Goal: Task Accomplishment & Management: Use online tool/utility

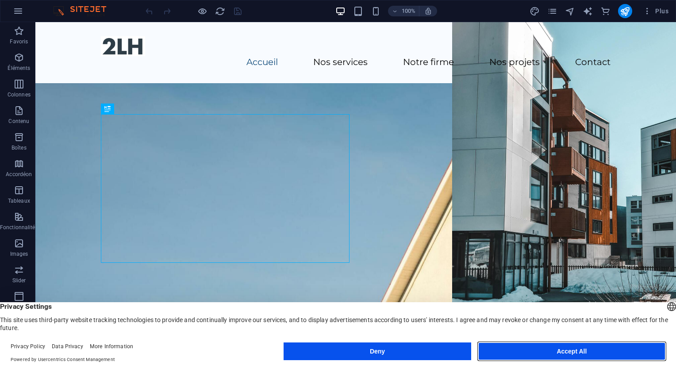
click at [547, 355] on button "Accept All" at bounding box center [571, 351] width 187 height 18
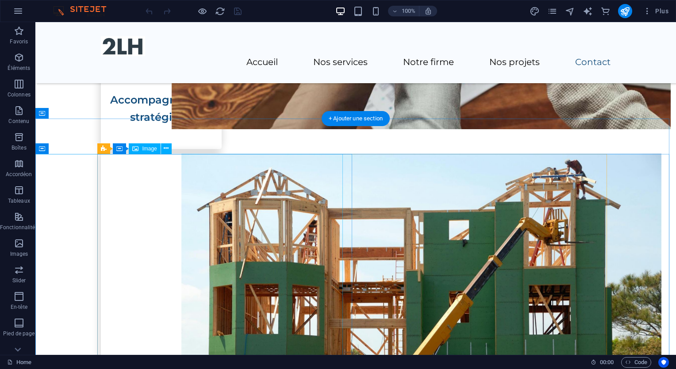
scroll to position [1319, 0]
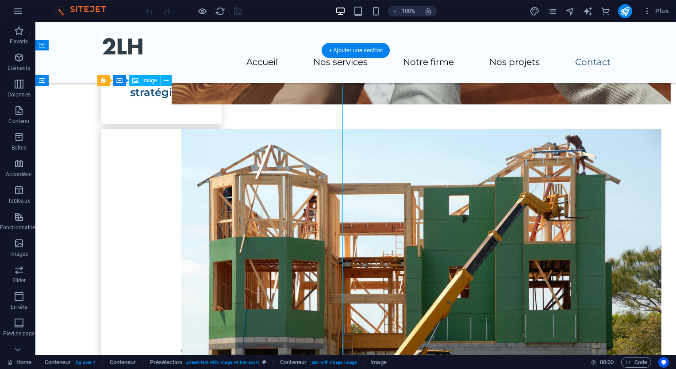
scroll to position [1324, 0]
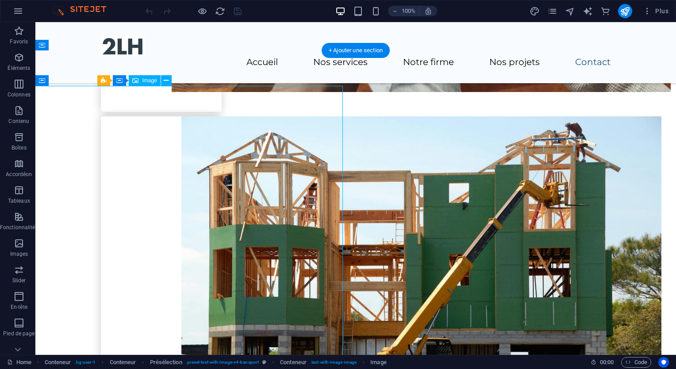
select select "px"
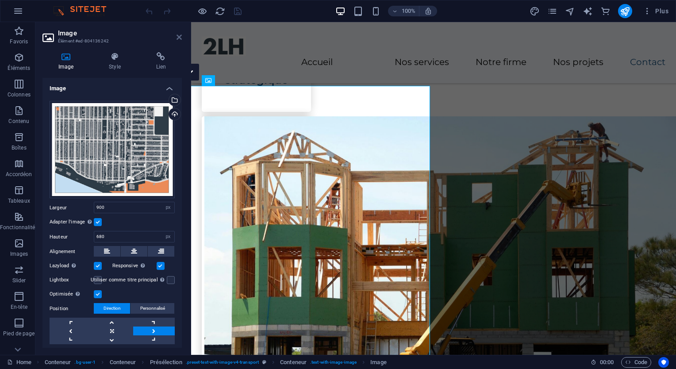
click at [178, 36] on icon at bounding box center [178, 37] width 5 height 7
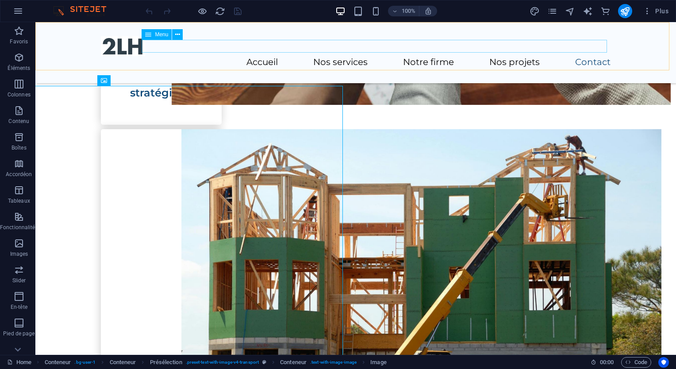
click at [170, 56] on nav "Accueil Nos services Notre firme Nos projets Contact" at bounding box center [355, 62] width 509 height 13
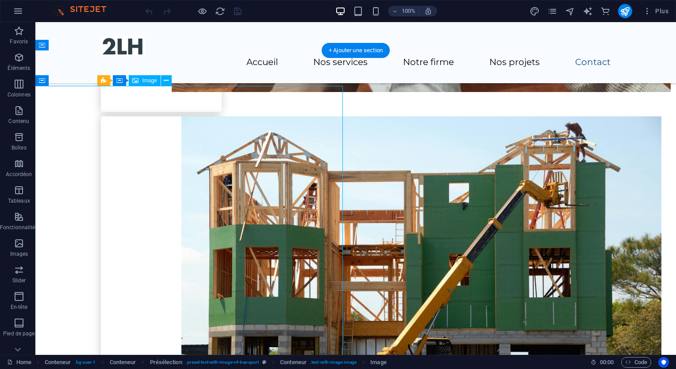
select select "px"
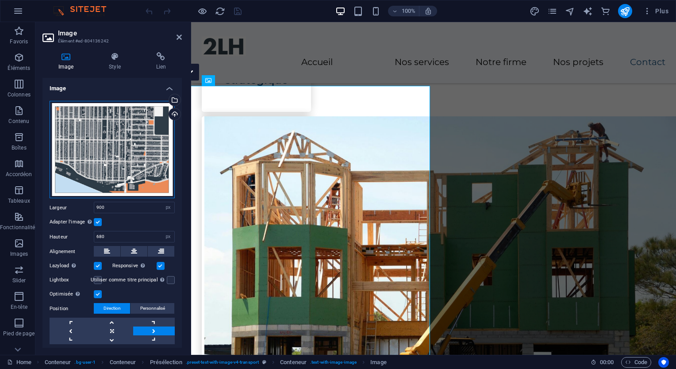
click at [120, 137] on div "Glissez les fichiers ici, cliquez pour choisir les fichiers ou sélectionnez les…" at bounding box center [112, 150] width 125 height 98
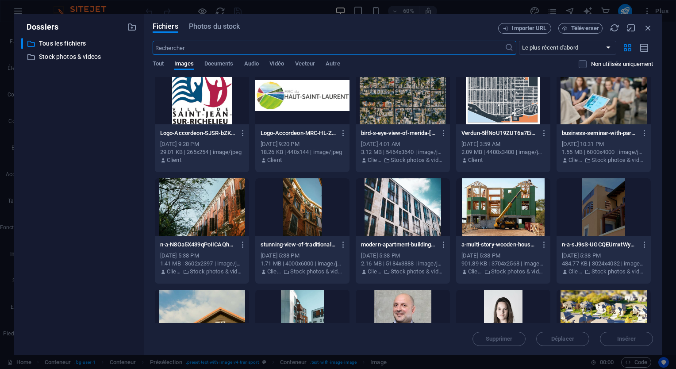
scroll to position [0, 0]
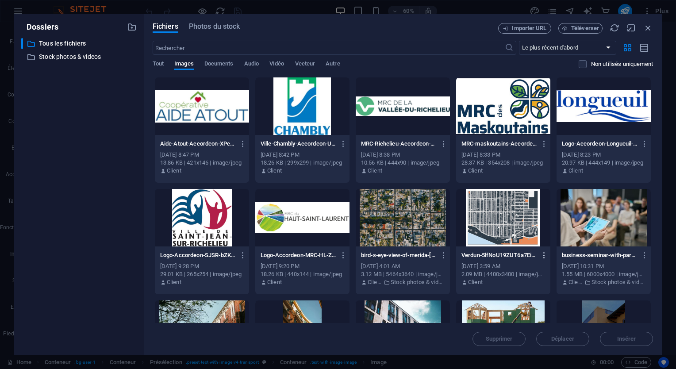
click at [541, 252] on icon "button" at bounding box center [544, 255] width 8 height 8
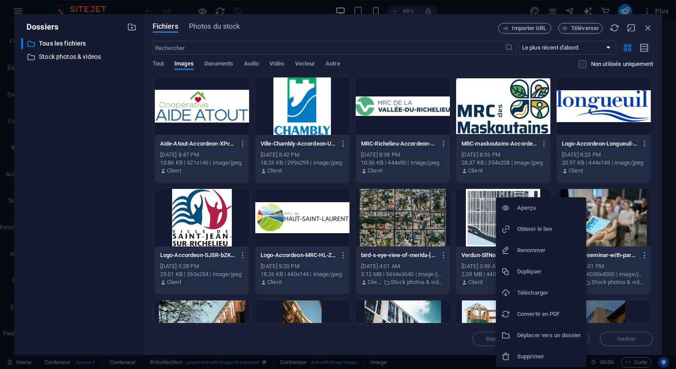
click at [539, 294] on h6 "Télécharger" at bounding box center [549, 292] width 64 height 11
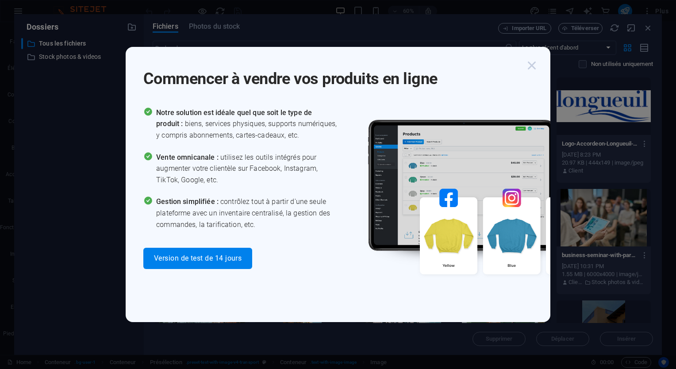
click at [534, 65] on icon "button" at bounding box center [532, 65] width 16 height 16
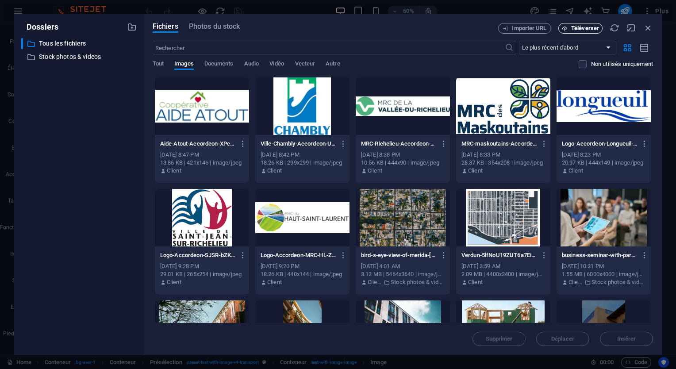
click at [581, 29] on span "Téléverser" at bounding box center [585, 28] width 28 height 5
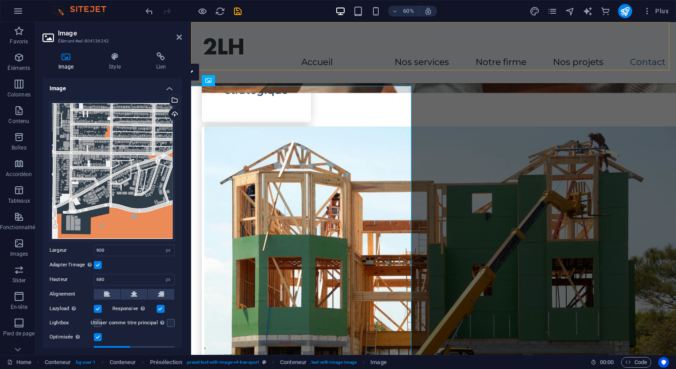
scroll to position [1337, 0]
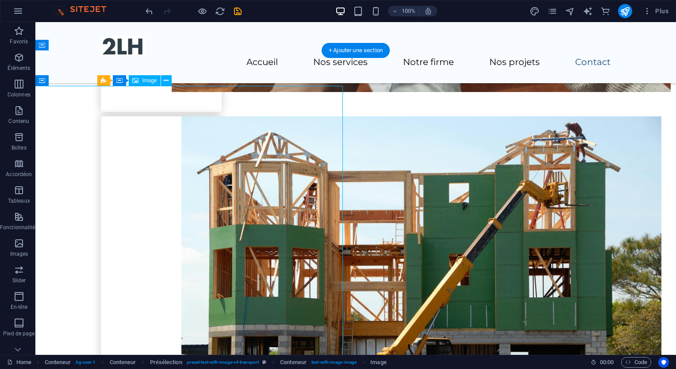
select select "px"
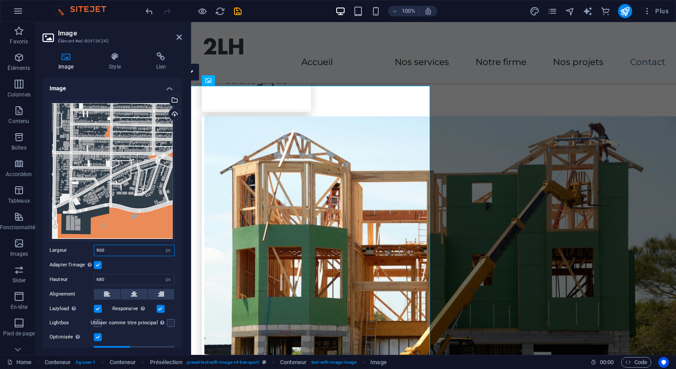
click at [111, 246] on input "900" at bounding box center [134, 250] width 80 height 11
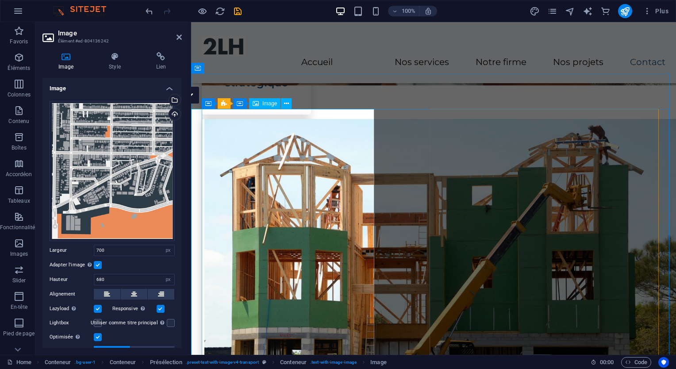
scroll to position [1349, 0]
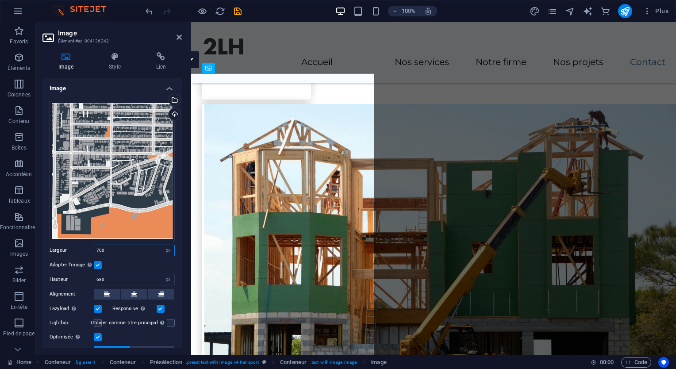
click at [130, 249] on input "700" at bounding box center [134, 250] width 80 height 11
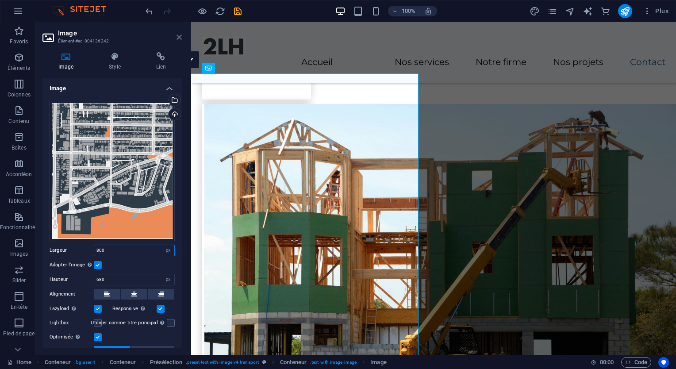
type input "800"
click at [181, 34] on icon at bounding box center [178, 37] width 5 height 7
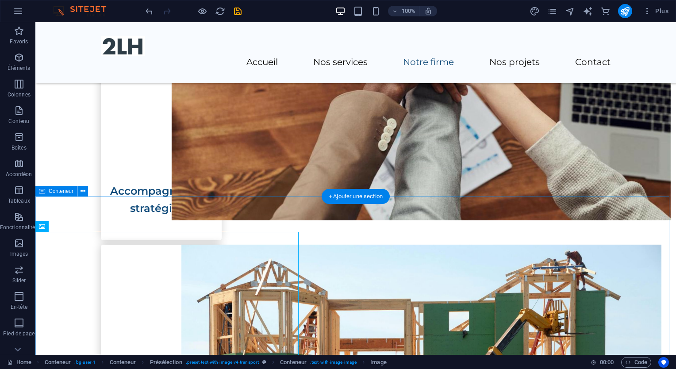
scroll to position [1210, 0]
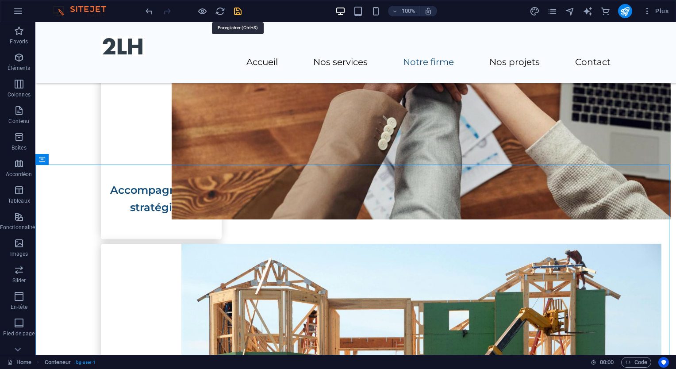
click at [240, 9] on icon "save" at bounding box center [238, 11] width 10 height 10
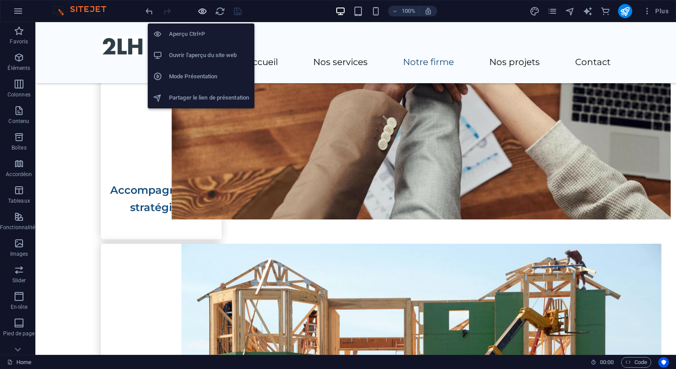
click at [206, 8] on icon "button" at bounding box center [202, 11] width 10 height 10
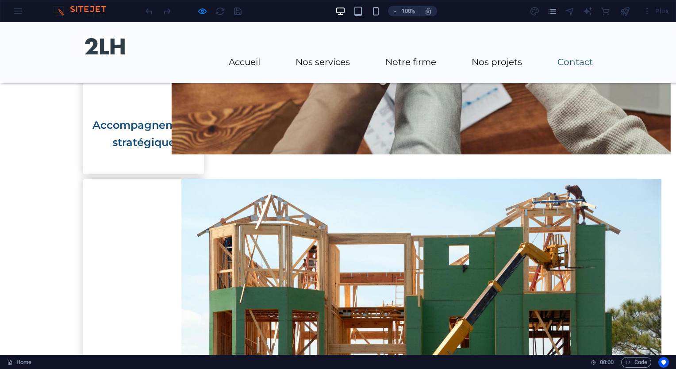
scroll to position [1471, 0]
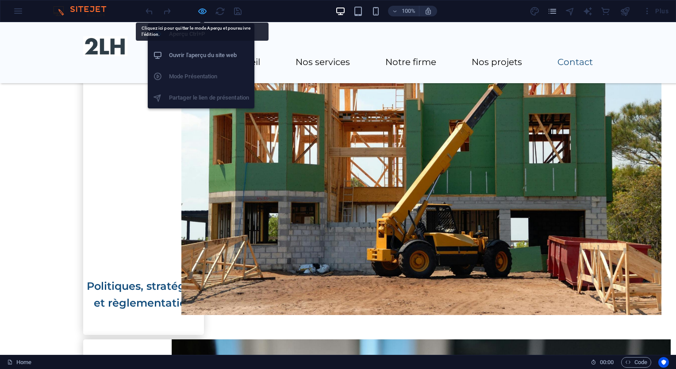
click at [203, 10] on icon "button" at bounding box center [202, 11] width 10 height 10
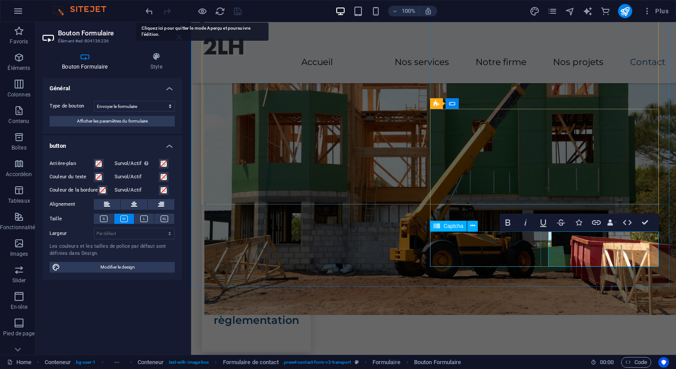
scroll to position [1484, 0]
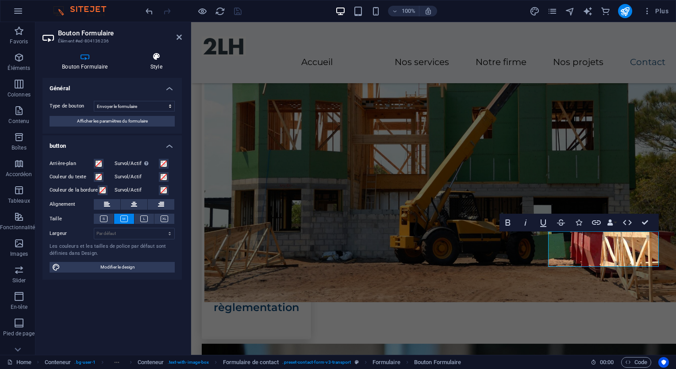
click at [152, 67] on h4 "Style" at bounding box center [156, 61] width 51 height 19
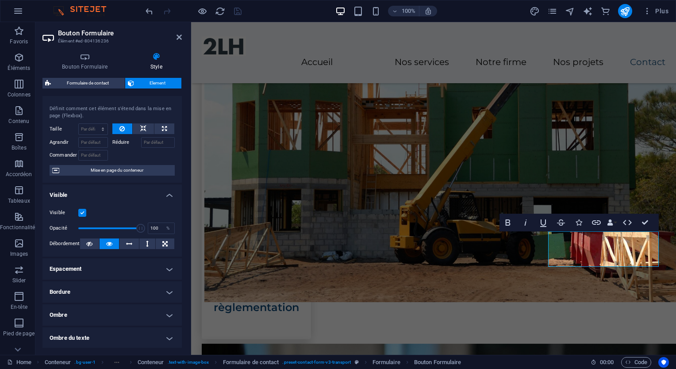
scroll to position [4, 0]
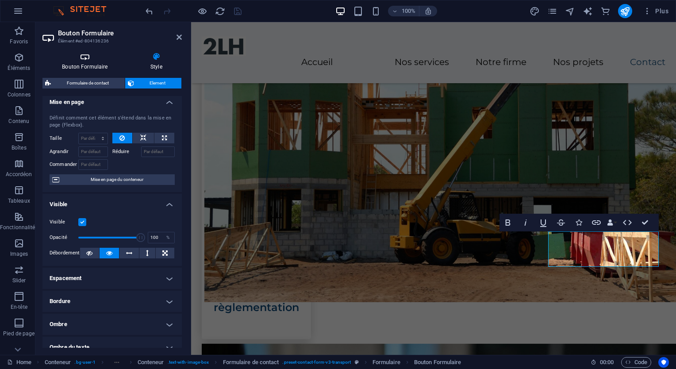
click at [98, 59] on icon at bounding box center [84, 56] width 85 height 9
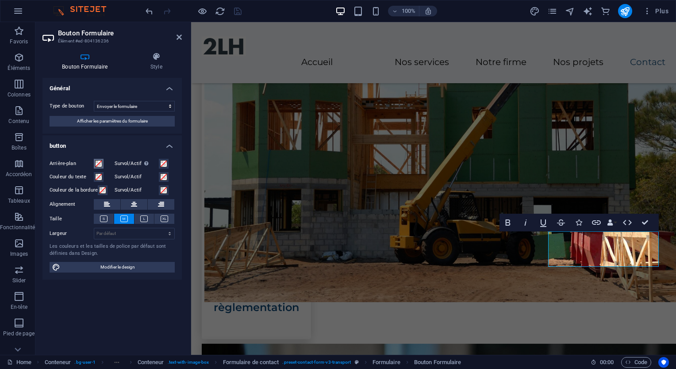
click at [98, 164] on span at bounding box center [98, 163] width 7 height 7
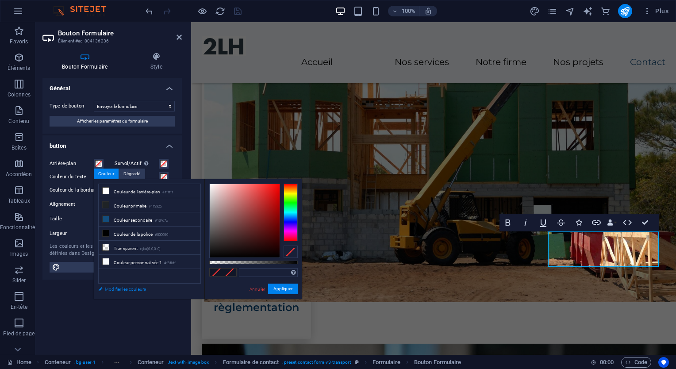
click at [103, 287] on link "Modifier les couleurs" at bounding box center [145, 288] width 103 height 11
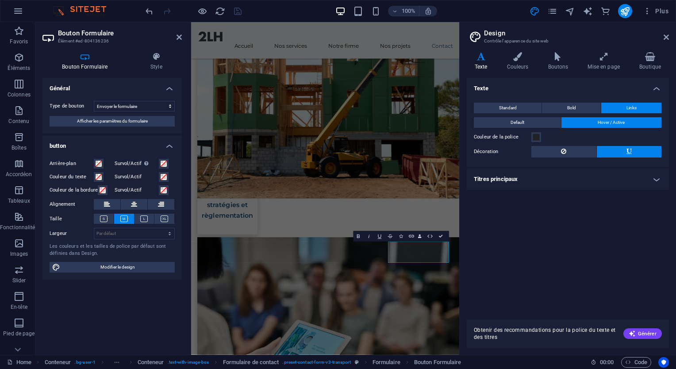
scroll to position [1327, 0]
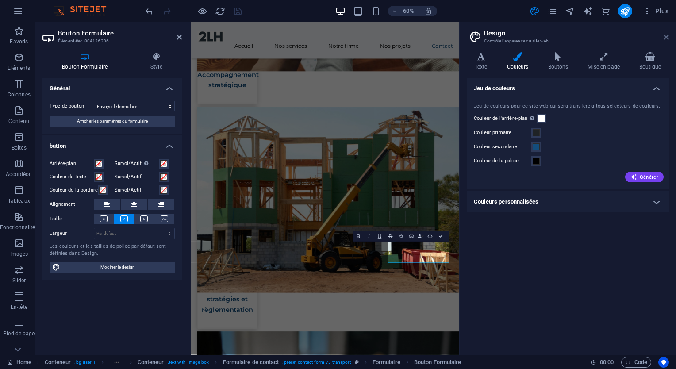
click at [665, 38] on icon at bounding box center [665, 37] width 5 height 7
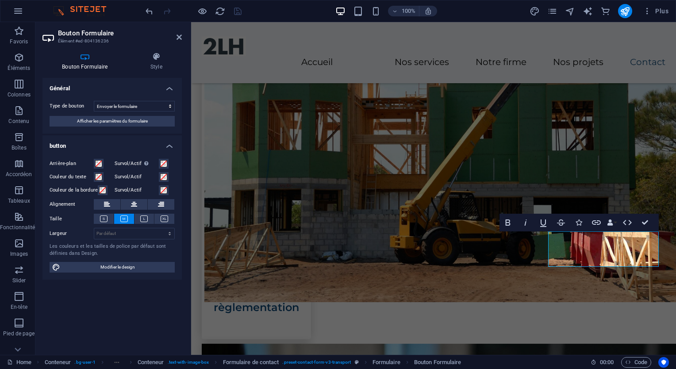
click at [51, 334] on div "Général Type de bouton Envoyer le formulaire Réinitialiser le formulaire Aucune…" at bounding box center [111, 213] width 139 height 270
click at [108, 319] on div "Général Type de bouton Envoyer le formulaire Réinitialiser le formulaire Aucune…" at bounding box center [111, 213] width 139 height 270
click at [150, 56] on icon at bounding box center [156, 56] width 51 height 9
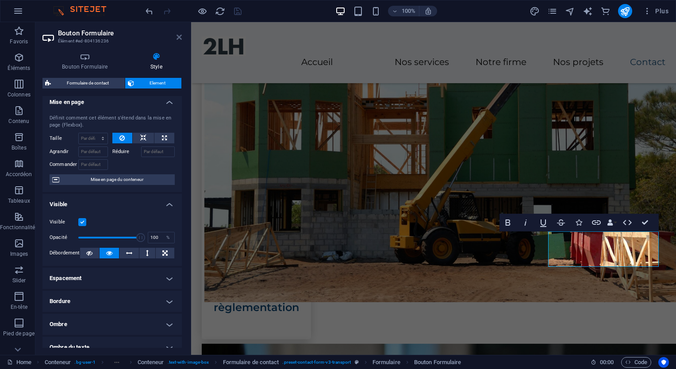
click at [180, 34] on icon at bounding box center [178, 37] width 5 height 7
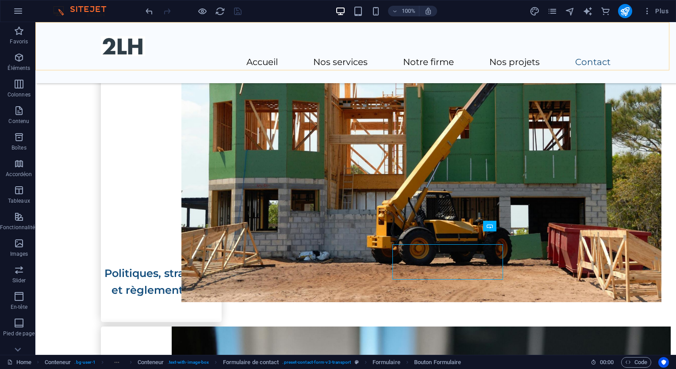
scroll to position [1471, 0]
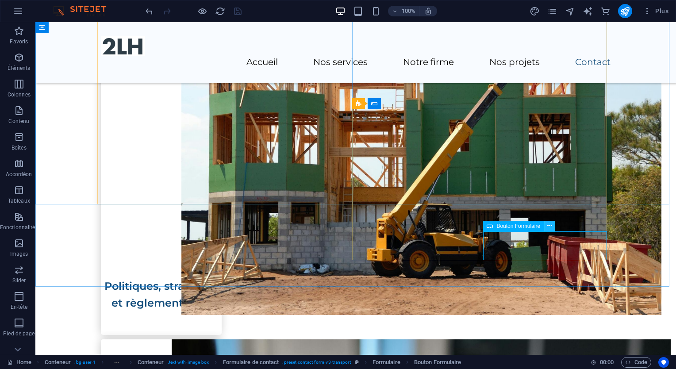
click at [549, 226] on icon at bounding box center [549, 225] width 5 height 9
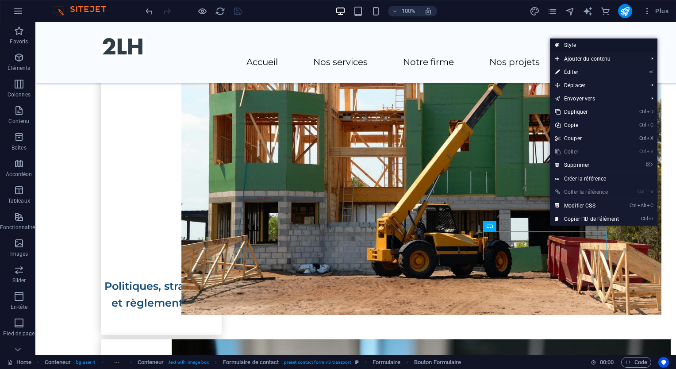
click at [604, 42] on link "Style" at bounding box center [603, 44] width 107 height 13
select select "rem"
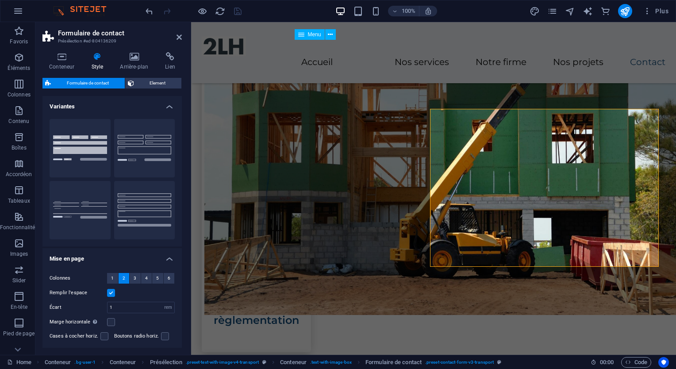
scroll to position [1484, 0]
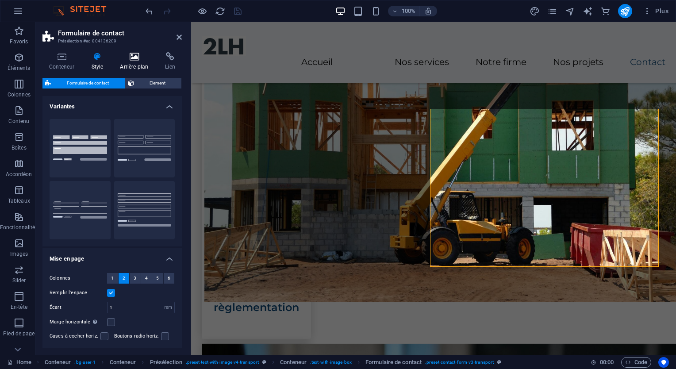
click at [134, 64] on h4 "Arrière-plan" at bounding box center [135, 61] width 45 height 19
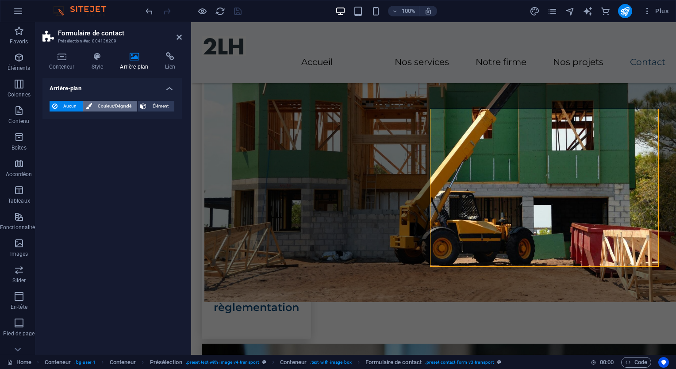
click at [100, 107] on span "Couleur/Dégradé" at bounding box center [115, 106] width 40 height 11
click at [179, 36] on icon at bounding box center [178, 37] width 5 height 7
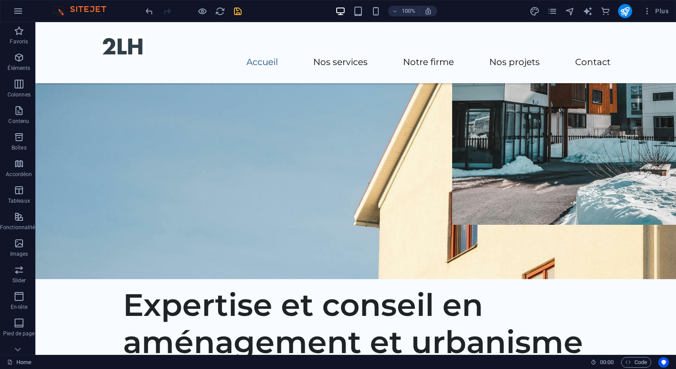
scroll to position [0, 0]
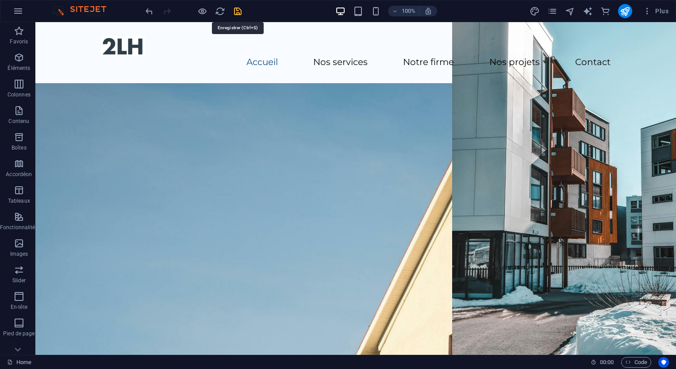
click at [236, 13] on icon "save" at bounding box center [238, 11] width 10 height 10
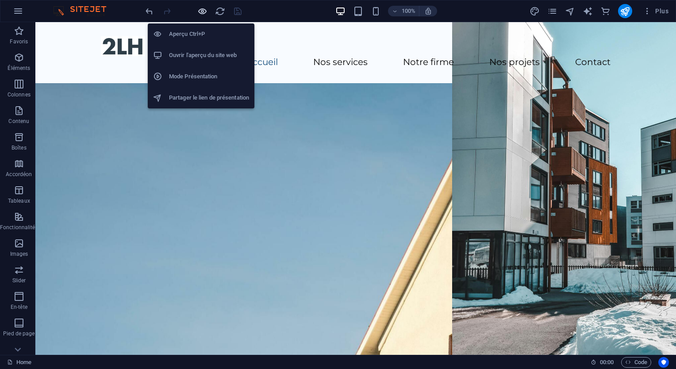
click at [202, 11] on icon "button" at bounding box center [202, 11] width 10 height 10
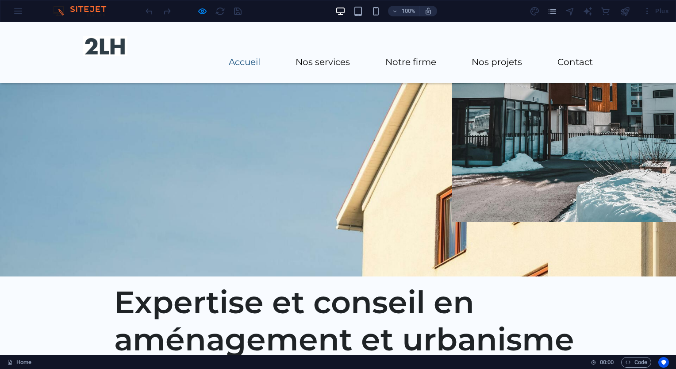
scroll to position [131, 0]
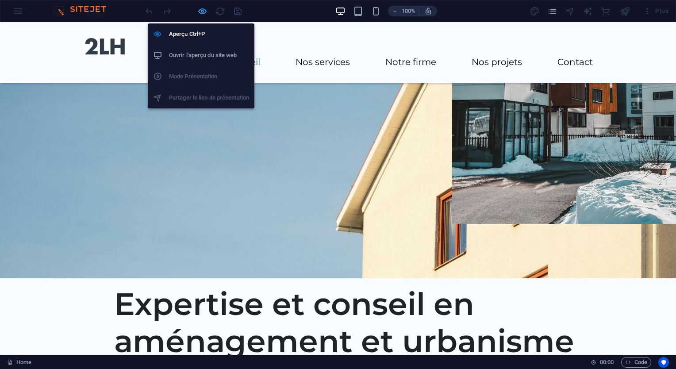
click at [201, 12] on icon "button" at bounding box center [202, 11] width 10 height 10
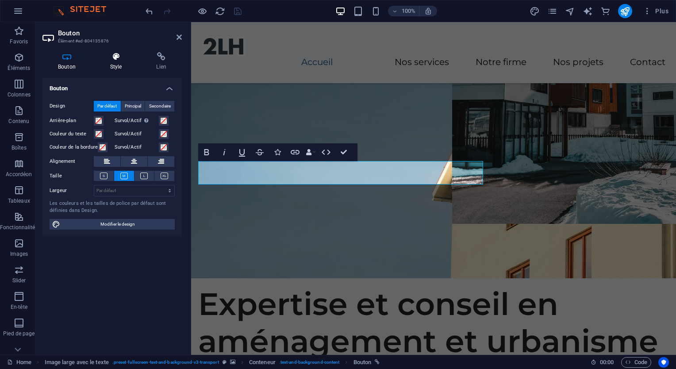
click at [113, 56] on icon at bounding box center [116, 56] width 43 height 9
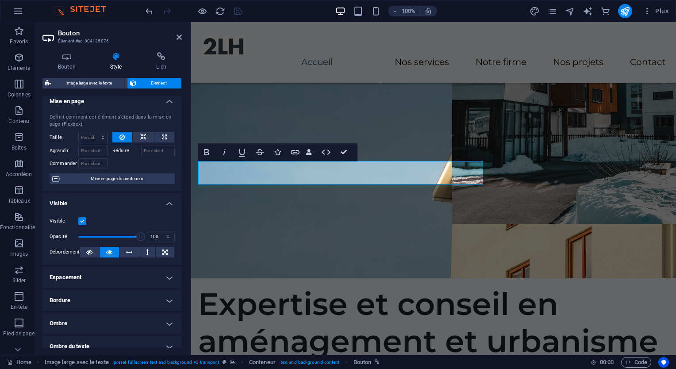
scroll to position [0, 0]
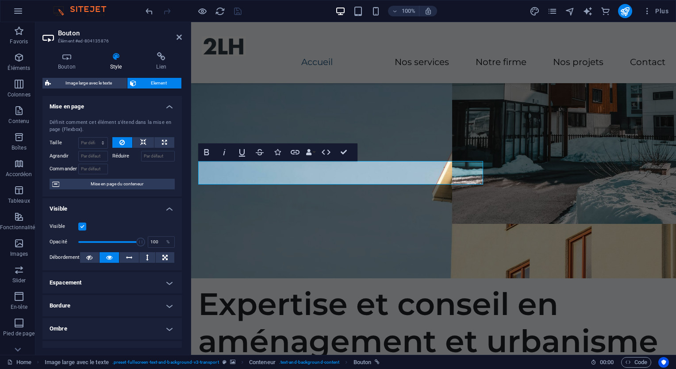
click at [154, 84] on span "Element" at bounding box center [159, 83] width 40 height 11
click at [123, 196] on ul "Mise en page Définit comment cet élément s'étend dans la mise en page (Flexbox)…" at bounding box center [111, 286] width 139 height 381
drag, startPoint x: 280, startPoint y: 174, endPoint x: 263, endPoint y: 177, distance: 17.0
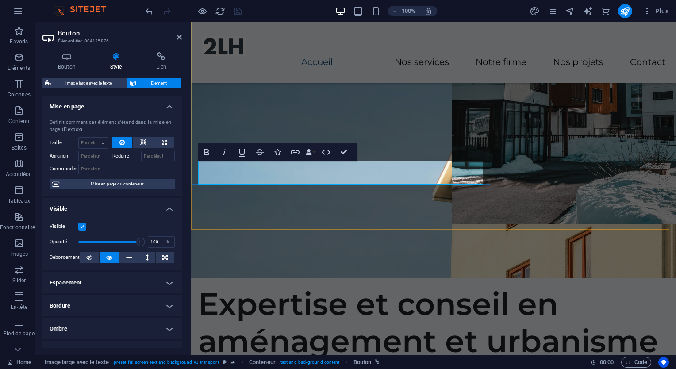
click at [114, 63] on h4 "Style" at bounding box center [118, 61] width 46 height 19
click at [72, 69] on h4 "Bouton" at bounding box center [68, 61] width 52 height 19
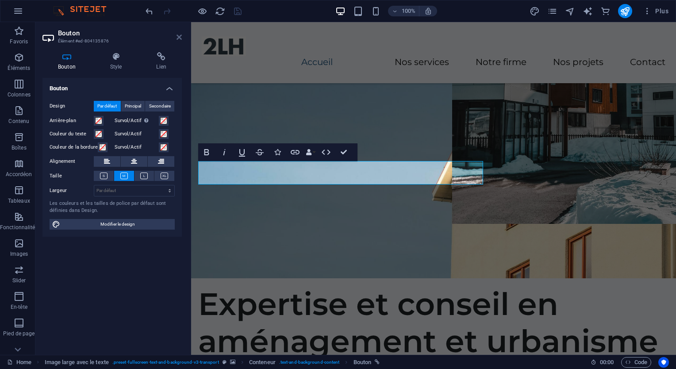
click at [179, 34] on icon at bounding box center [178, 37] width 5 height 7
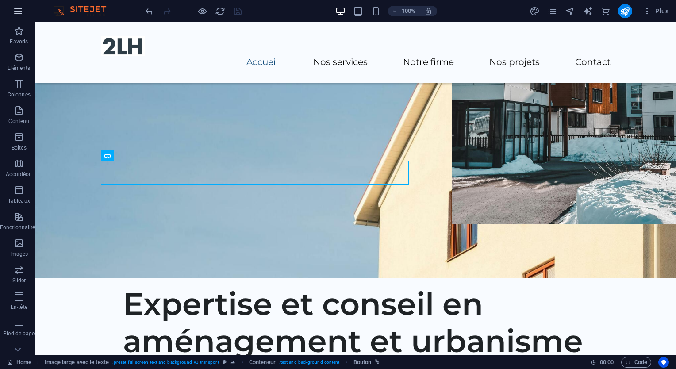
click at [15, 13] on icon "button" at bounding box center [18, 11] width 11 height 11
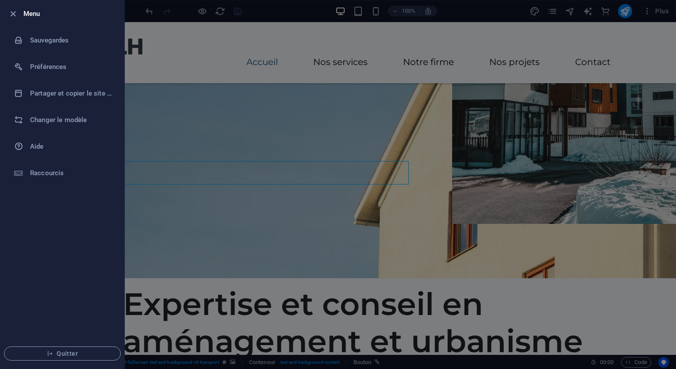
click at [15, 13] on icon "button" at bounding box center [13, 14] width 10 height 10
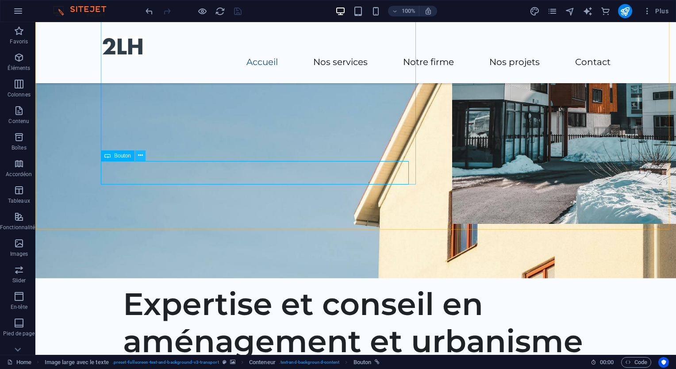
click at [140, 154] on icon at bounding box center [140, 155] width 5 height 9
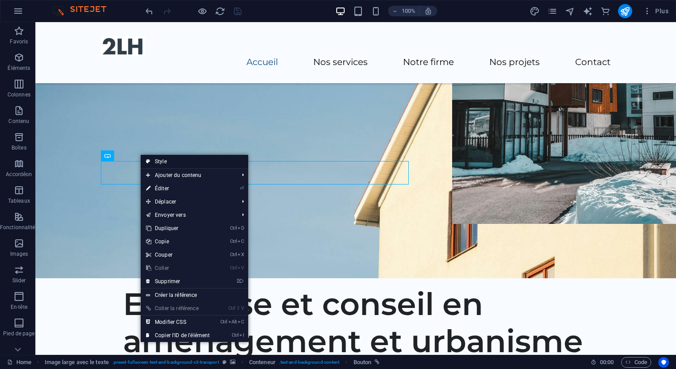
drag, startPoint x: 140, startPoint y: 154, endPoint x: 122, endPoint y: 135, distance: 26.3
click at [157, 157] on body "2LH Home Favoris Éléments Colonnes Contenu Boîtes Accordéon Tableaux Fonctionna…" at bounding box center [338, 184] width 676 height 369
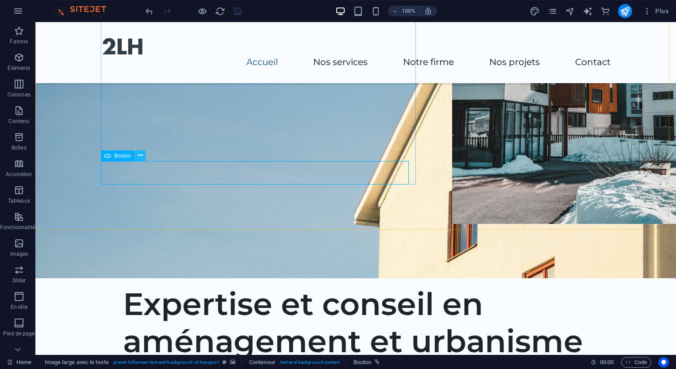
click at [140, 153] on icon at bounding box center [140, 155] width 5 height 9
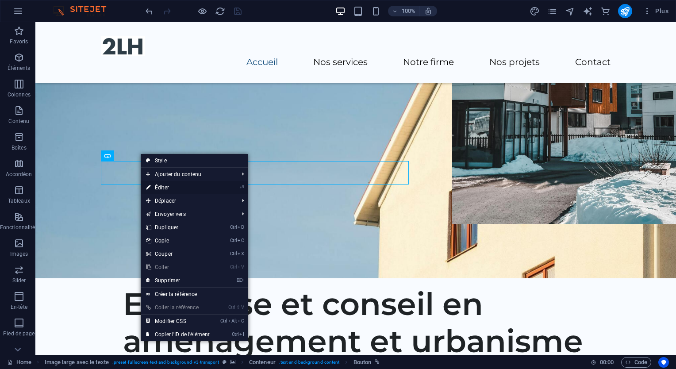
click at [163, 187] on link "⏎ Éditer" at bounding box center [178, 187] width 74 height 13
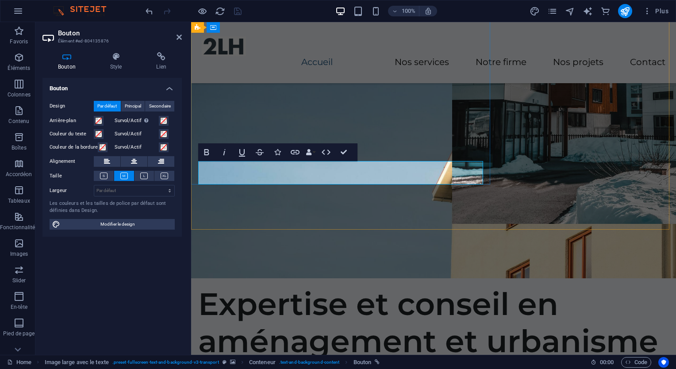
drag, startPoint x: 90, startPoint y: 152, endPoint x: 99, endPoint y: 121, distance: 31.8
click at [99, 121] on span at bounding box center [98, 120] width 7 height 7
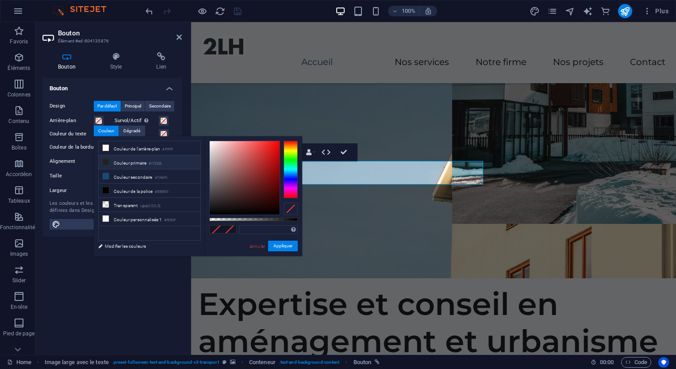
click at [130, 161] on li "Couleur primaire #1f2326" at bounding box center [150, 162] width 102 height 14
type input "#1f2326"
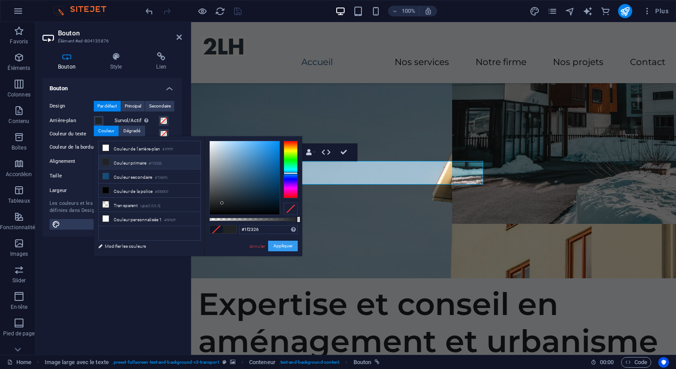
click at [289, 247] on button "Appliquer" at bounding box center [283, 246] width 30 height 11
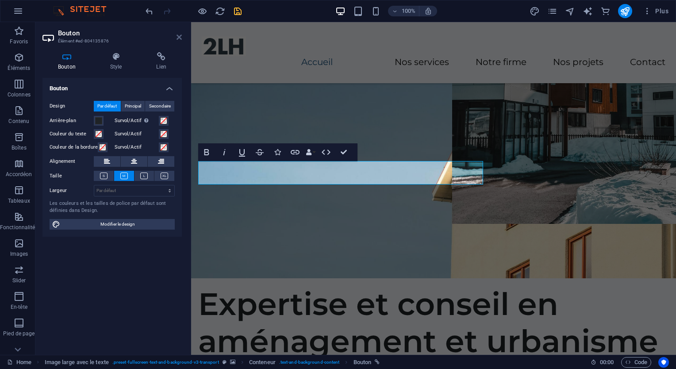
click at [180, 36] on icon at bounding box center [178, 37] width 5 height 7
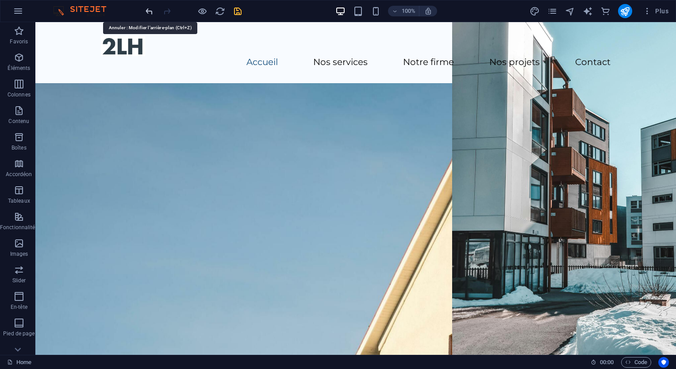
click at [146, 11] on icon "undo" at bounding box center [149, 11] width 10 height 10
click at [19, 61] on icon "button" at bounding box center [19, 57] width 11 height 11
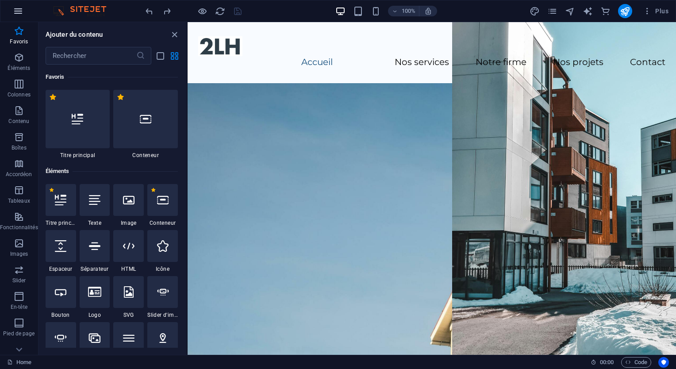
click at [18, 6] on icon "button" at bounding box center [18, 11] width 11 height 11
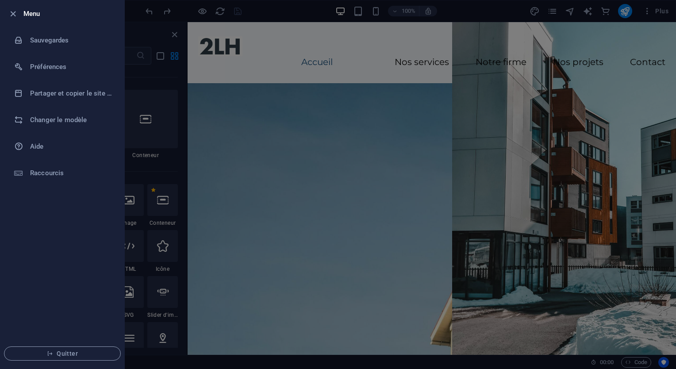
click at [18, 6] on li "Menu" at bounding box center [62, 13] width 124 height 27
click at [15, 11] on icon "button" at bounding box center [13, 14] width 10 height 10
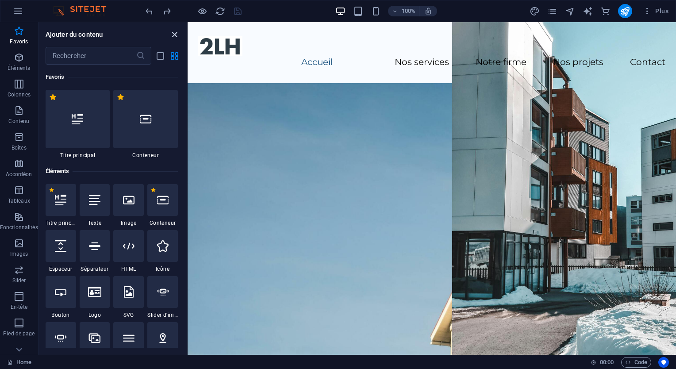
click at [176, 31] on icon "close panel" at bounding box center [174, 35] width 10 height 10
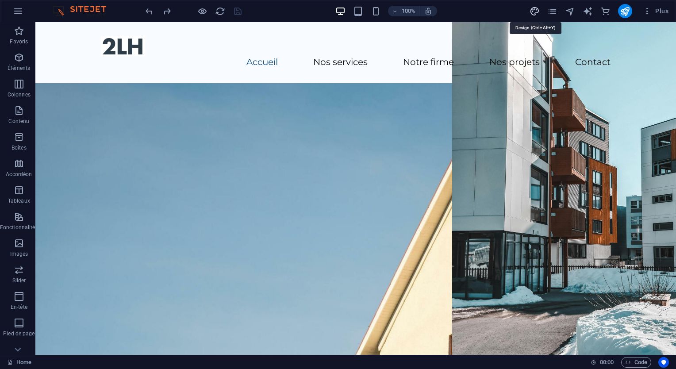
click at [535, 11] on icon "design" at bounding box center [534, 11] width 10 height 10
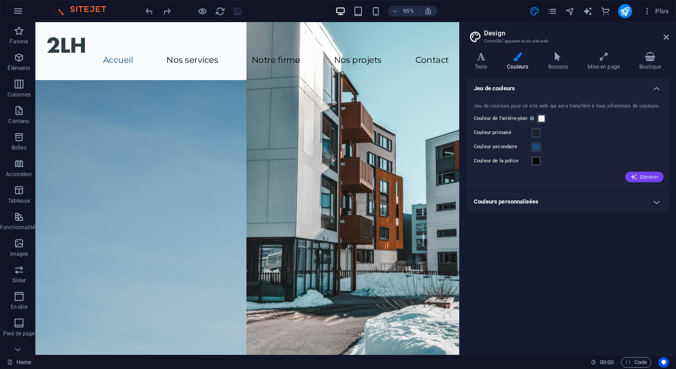
click at [633, 175] on icon "button" at bounding box center [633, 176] width 7 height 7
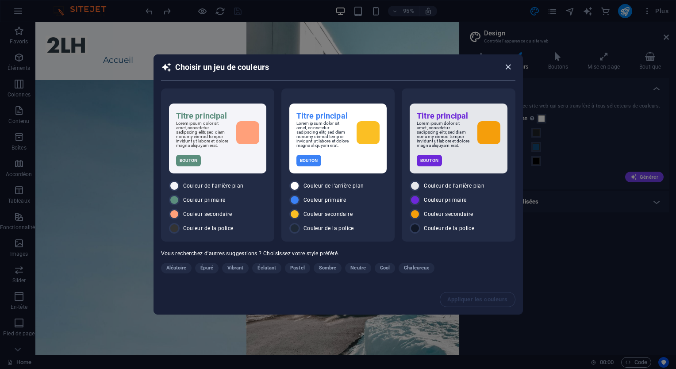
click at [509, 68] on icon "button" at bounding box center [508, 67] width 10 height 10
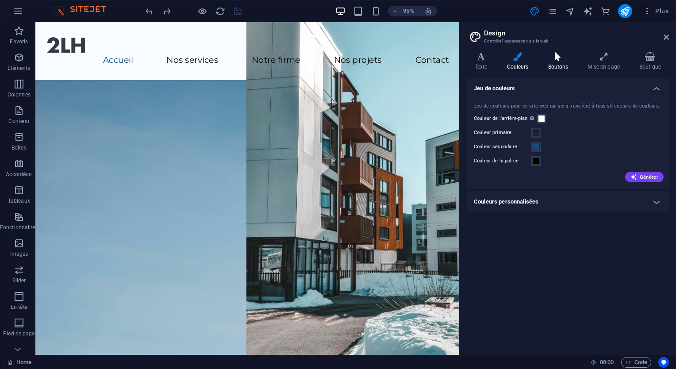
click at [556, 60] on icon at bounding box center [558, 56] width 36 height 9
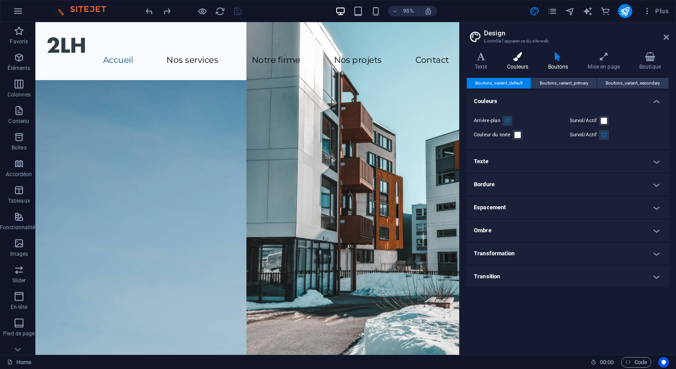
click at [516, 62] on h4 "Couleurs" at bounding box center [519, 61] width 41 height 19
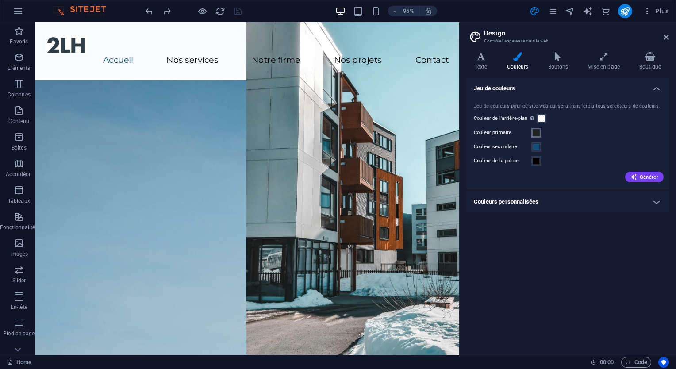
click at [538, 133] on span at bounding box center [535, 132] width 7 height 7
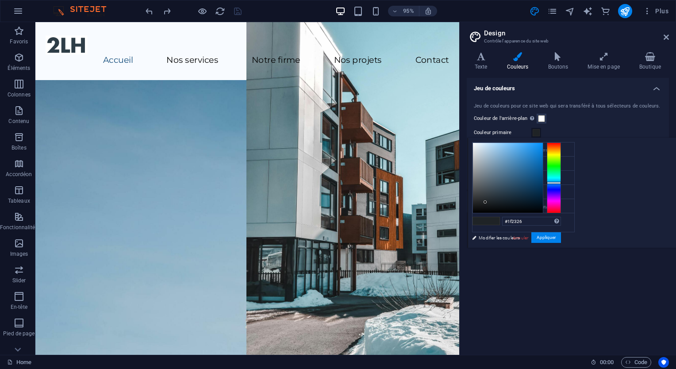
click at [666, 33] on h2 "Design" at bounding box center [576, 33] width 185 height 8
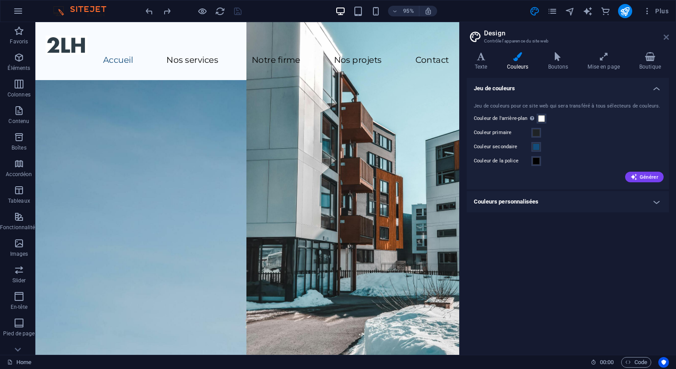
click at [666, 39] on icon at bounding box center [665, 37] width 5 height 7
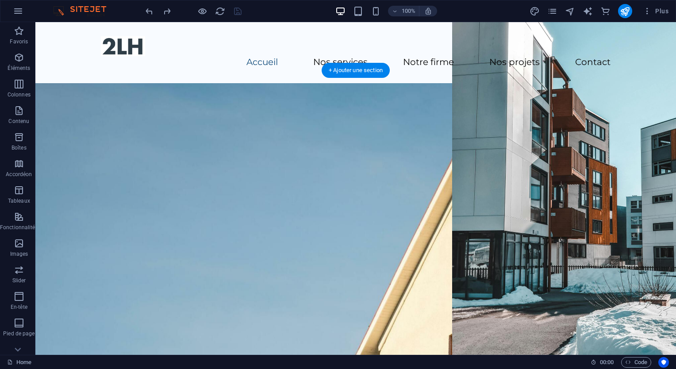
click at [522, 224] on figure at bounding box center [355, 252] width 640 height 339
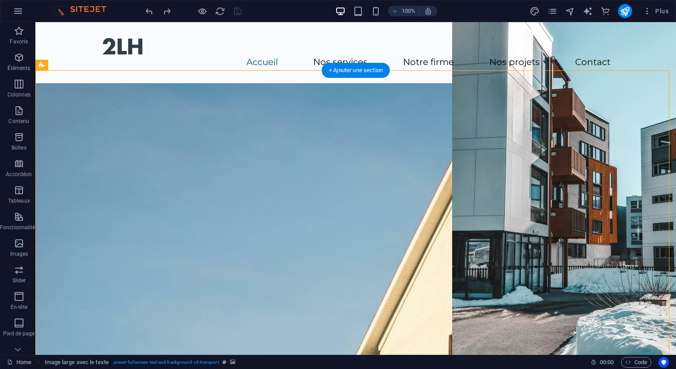
click at [482, 195] on figure at bounding box center [355, 252] width 640 height 339
select select "px"
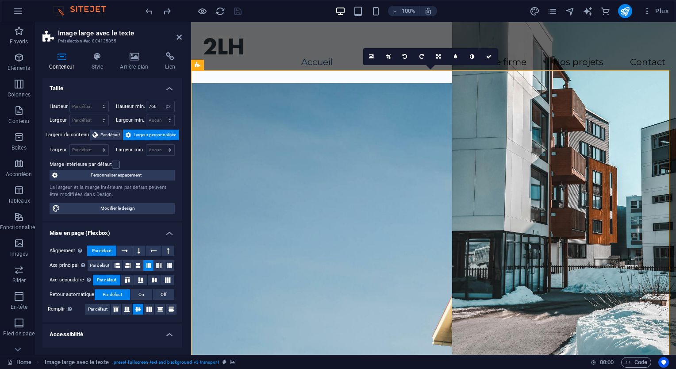
click at [252, 98] on figure at bounding box center [433, 252] width 485 height 339
click at [134, 59] on icon at bounding box center [134, 56] width 42 height 9
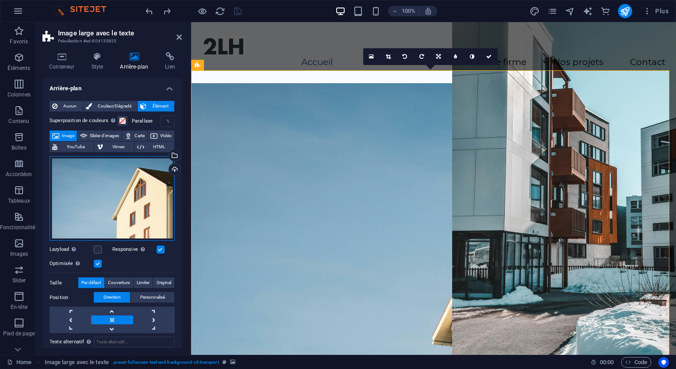
click at [110, 203] on div "Glissez les fichiers ici, cliquez pour choisir les fichiers ou sélectionnez les…" at bounding box center [112, 198] width 125 height 85
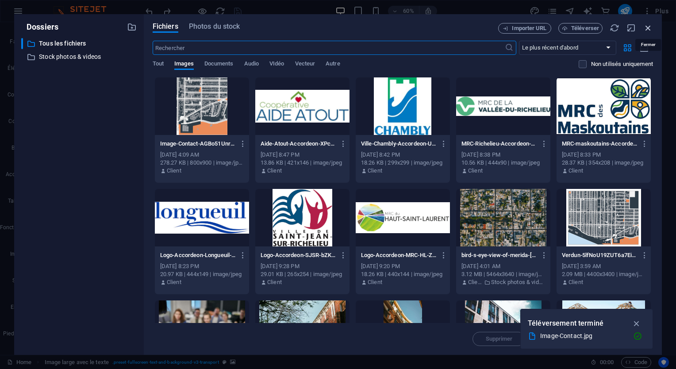
click at [650, 25] on icon "button" at bounding box center [648, 28] width 10 height 10
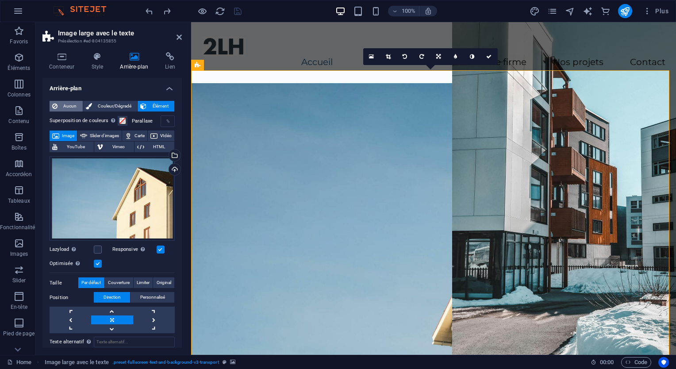
click at [56, 106] on icon at bounding box center [54, 106] width 5 height 11
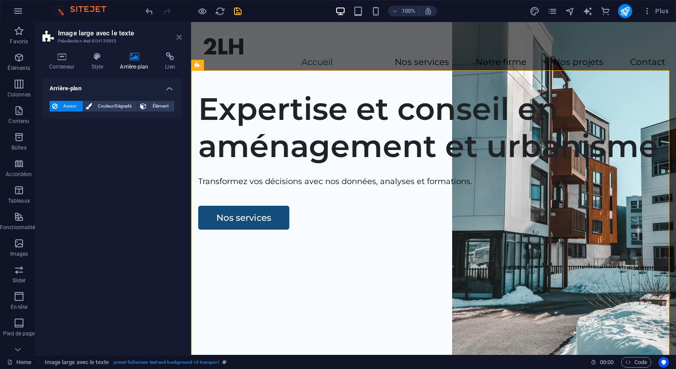
click at [180, 36] on icon at bounding box center [178, 37] width 5 height 7
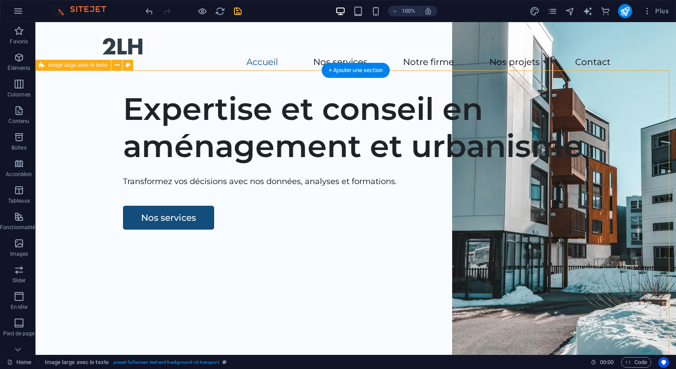
click at [461, 148] on div "Expertise et conseil en aménagement et urbanisme Transformez vos décisions avec…" at bounding box center [355, 252] width 640 height 339
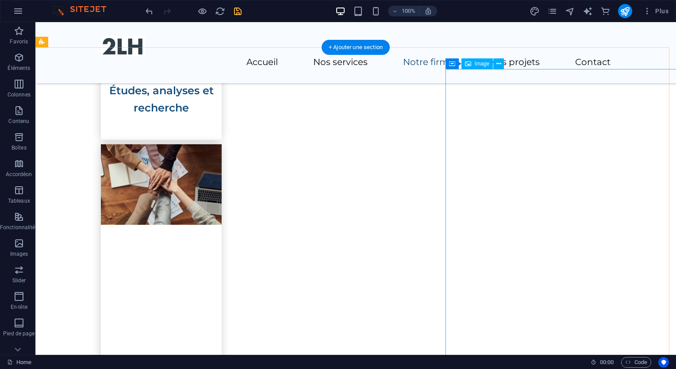
scroll to position [725, 0]
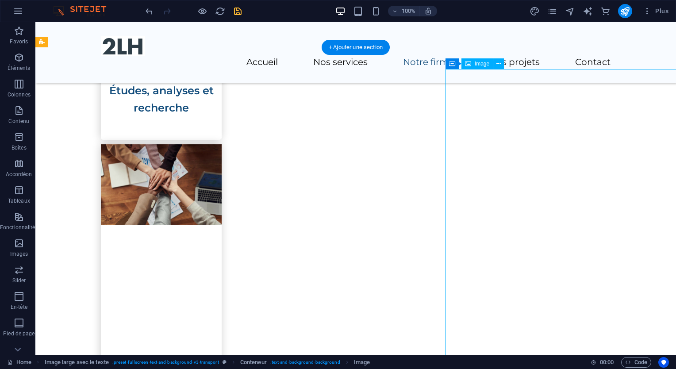
select select "px"
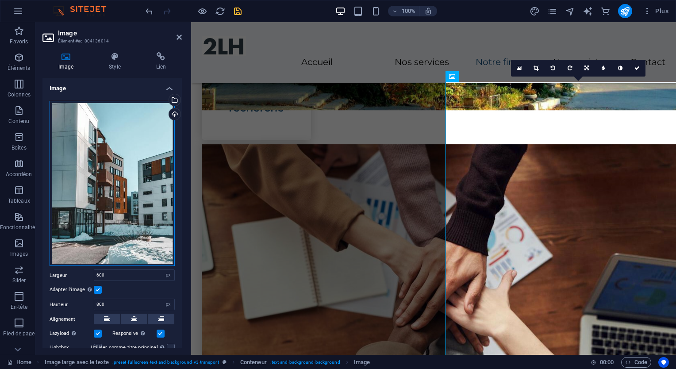
click at [117, 198] on div "Glissez les fichiers ici, cliquez pour choisir les fichiers ou sélectionnez les…" at bounding box center [112, 183] width 125 height 165
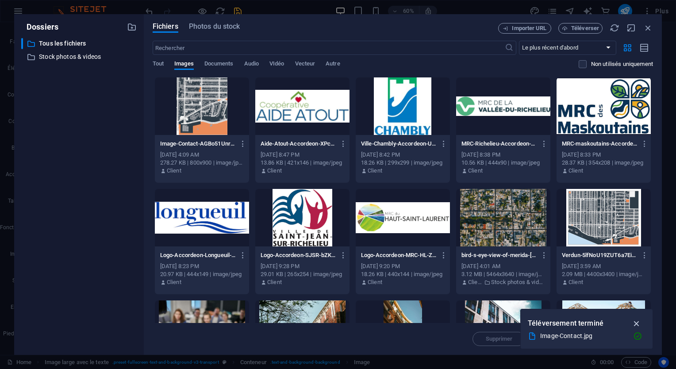
click at [637, 320] on icon "button" at bounding box center [636, 323] width 10 height 10
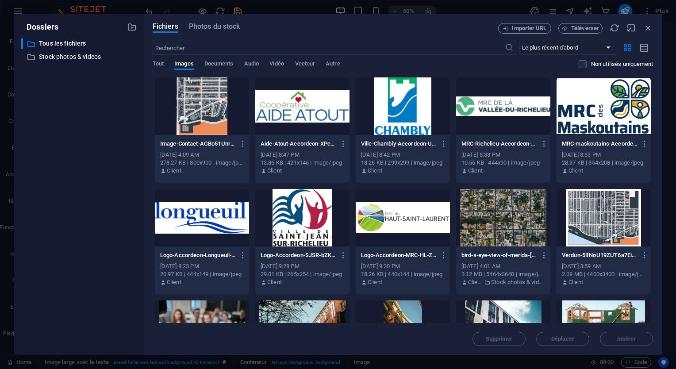
click at [505, 339] on div "Supprimer Déplacer Insérer" at bounding box center [403, 334] width 500 height 23
click at [647, 26] on icon "button" at bounding box center [648, 28] width 10 height 10
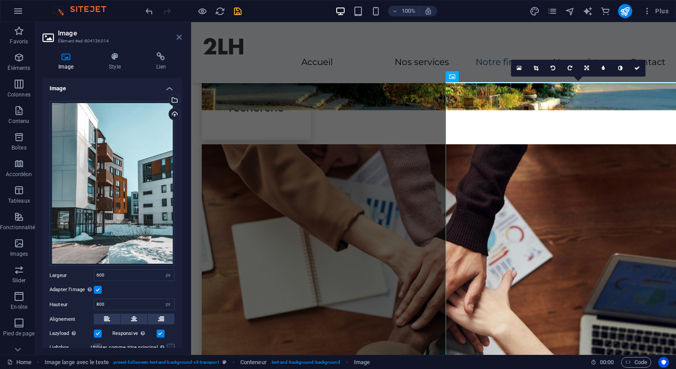
click at [179, 39] on icon at bounding box center [178, 37] width 5 height 7
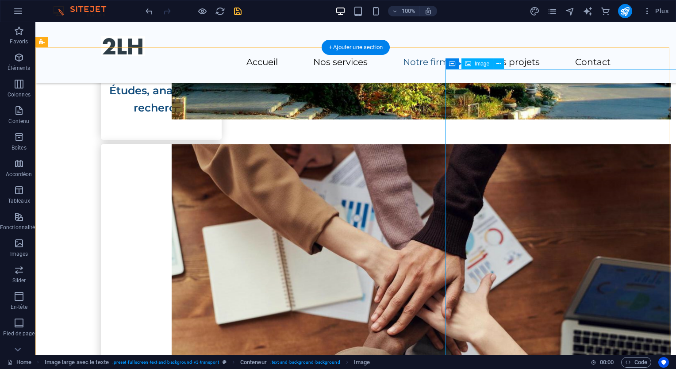
click at [492, 62] on icon at bounding box center [492, 63] width 5 height 9
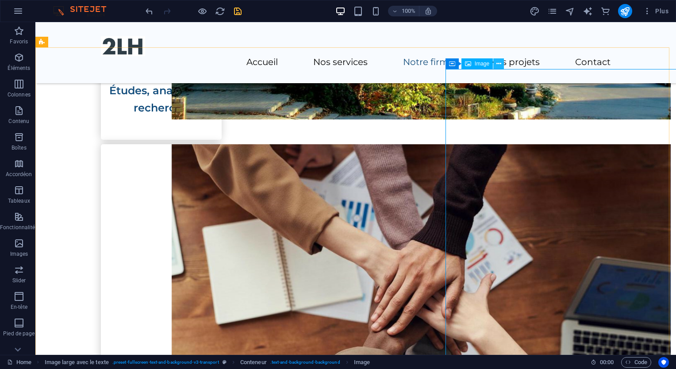
click at [497, 65] on icon at bounding box center [498, 63] width 5 height 9
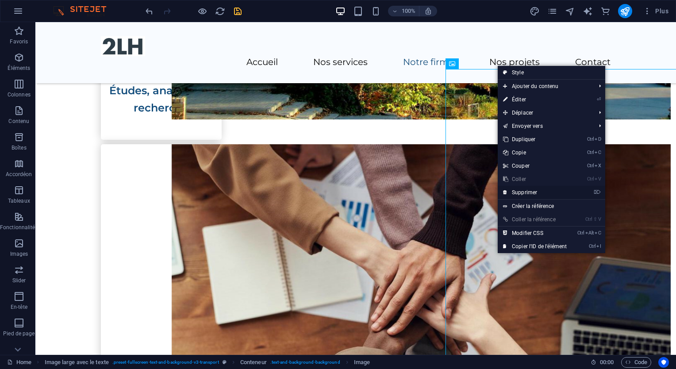
click at [522, 192] on link "⌦ Supprimer" at bounding box center [534, 192] width 74 height 13
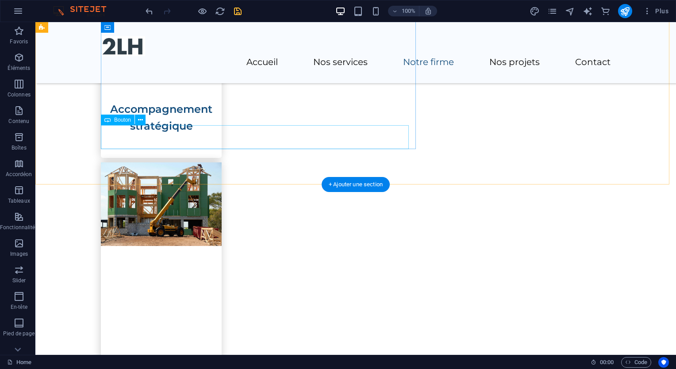
scroll to position [1074, 0]
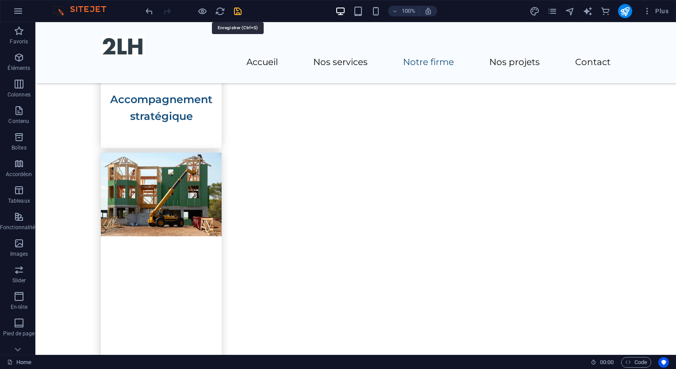
click at [235, 8] on icon "save" at bounding box center [238, 11] width 10 height 10
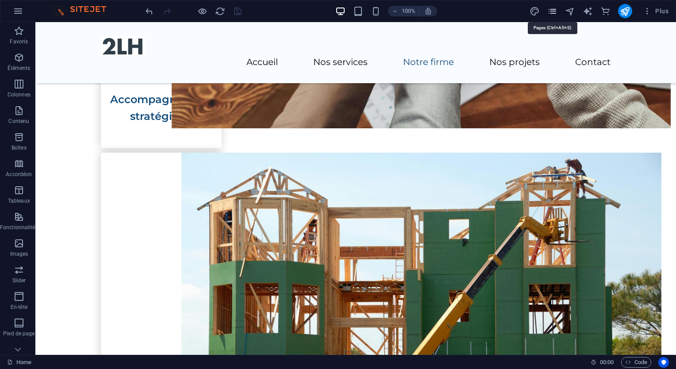
click at [553, 12] on icon "pages" at bounding box center [552, 11] width 10 height 10
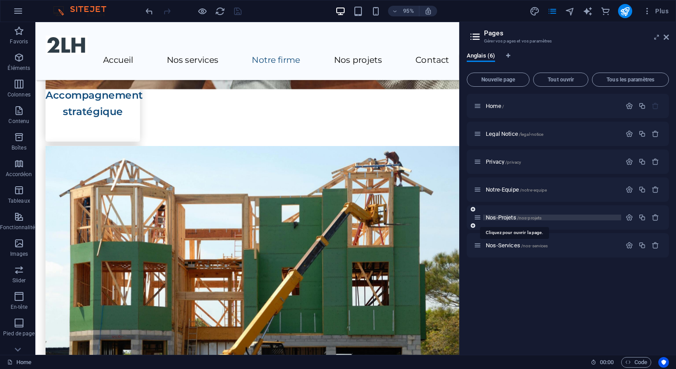
click at [503, 217] on span "Nos-Projets /nos-projets" at bounding box center [513, 217] width 56 height 7
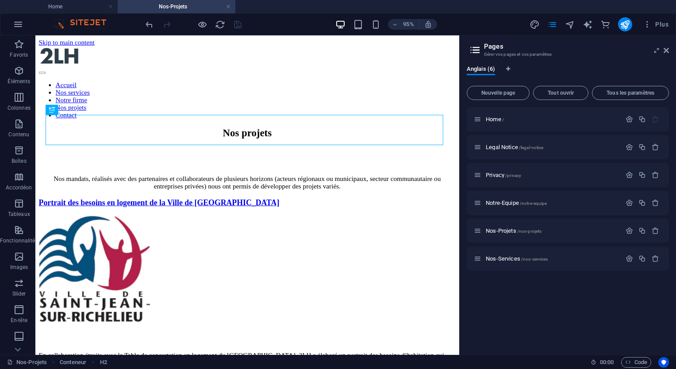
scroll to position [0, 0]
click at [668, 50] on icon at bounding box center [665, 50] width 5 height 7
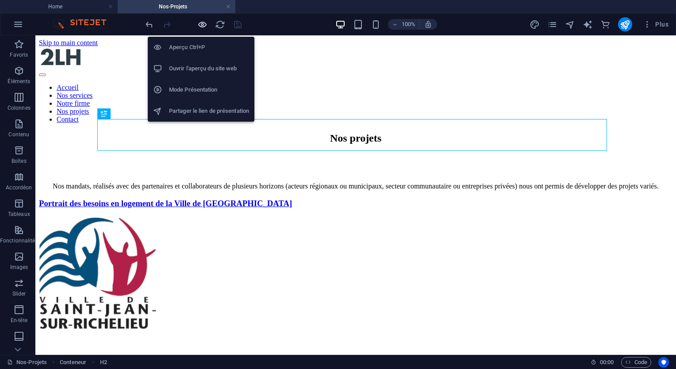
click at [205, 24] on icon "button" at bounding box center [202, 24] width 10 height 10
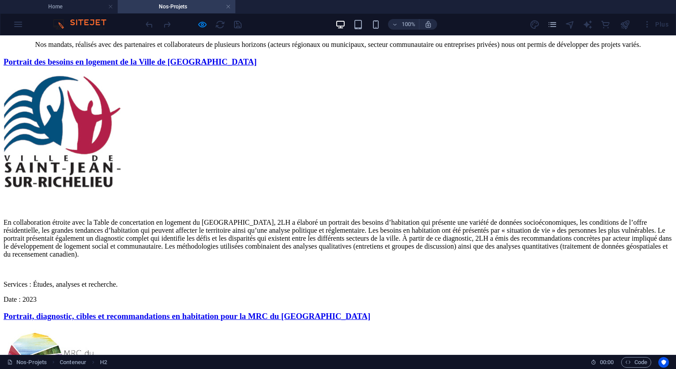
scroll to position [139, 0]
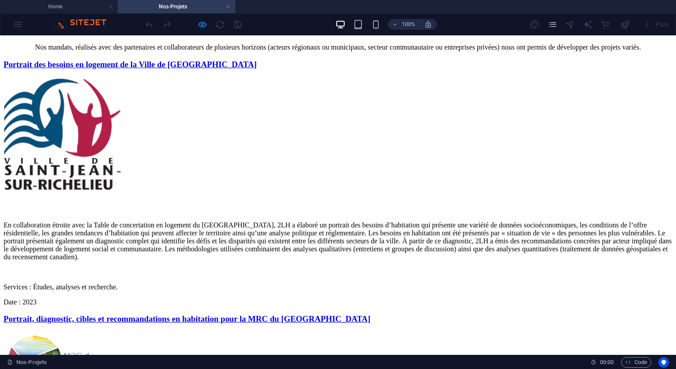
click at [256, 69] on link "Portrait des besoins en logement de la Ville de [GEOGRAPHIC_DATA]" at bounding box center [130, 64] width 253 height 9
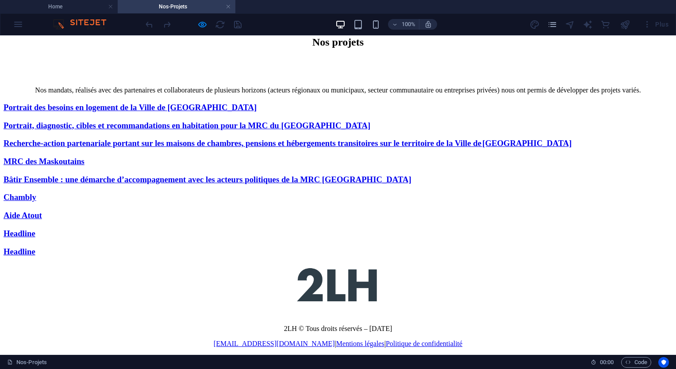
scroll to position [251, 0]
click at [35, 238] on link "Headline" at bounding box center [20, 233] width 32 height 9
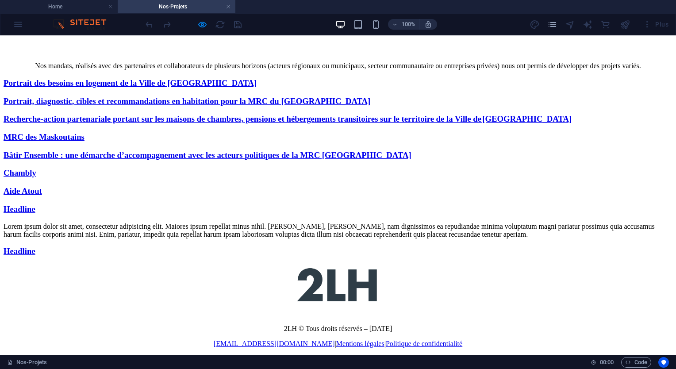
scroll to position [326, 0]
click at [35, 256] on link "Headline" at bounding box center [20, 250] width 32 height 9
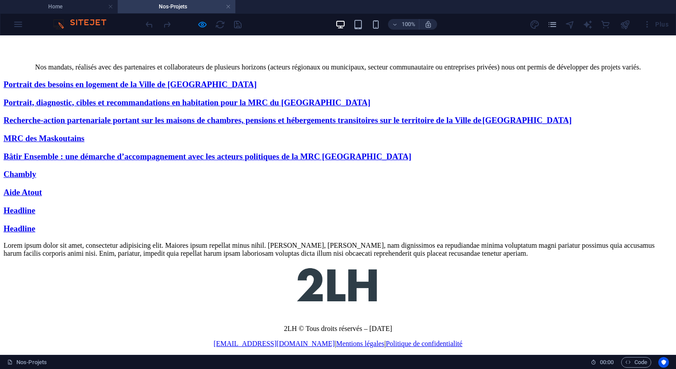
scroll to position [229, 0]
click at [36, 179] on link "Chambly" at bounding box center [20, 173] width 33 height 9
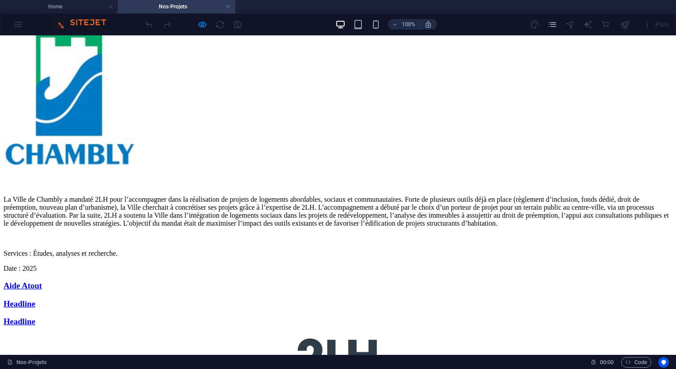
scroll to position [274, 0]
click at [147, 6] on link "Bâtir Ensemble : une démarche d’accompagnement avec les acteurs politiques de l…" at bounding box center [208, 0] width 408 height 9
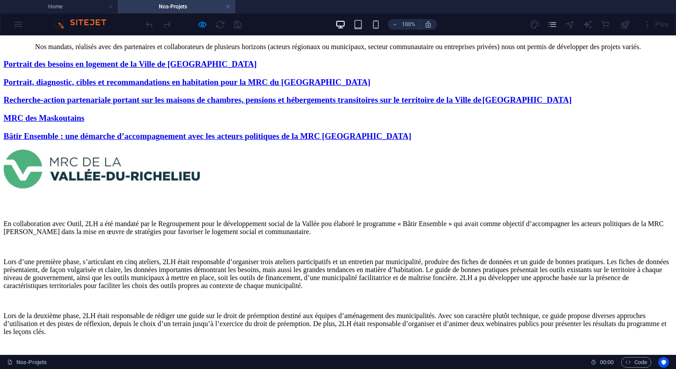
scroll to position [143, 0]
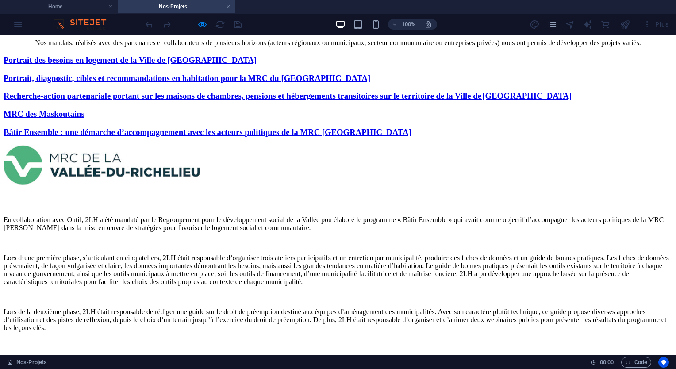
click at [84, 118] on link "MRC des Maskoutains" at bounding box center [44, 113] width 81 height 9
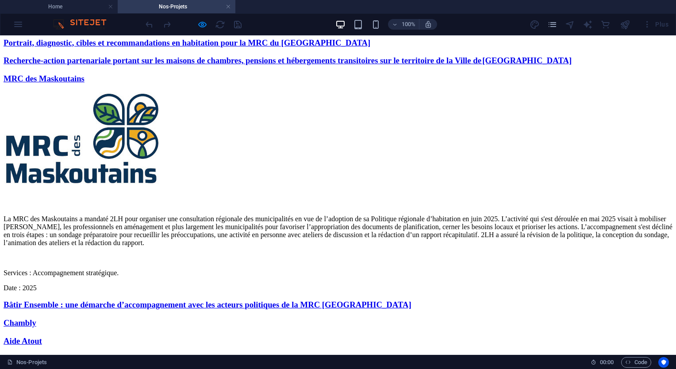
scroll to position [197, 0]
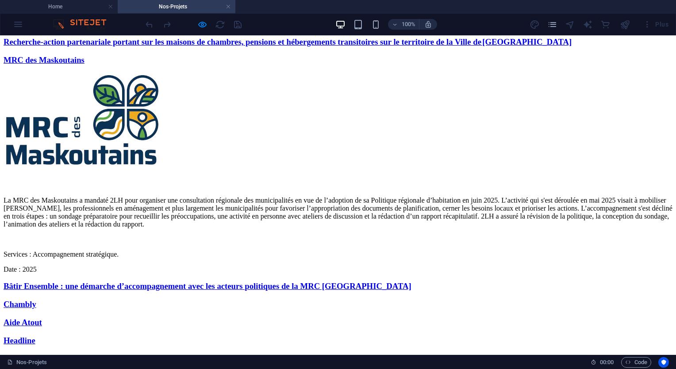
click at [225, 46] on link "Recherche-action partenariale portant sur les maisons de chambres, pensions et …" at bounding box center [288, 41] width 568 height 9
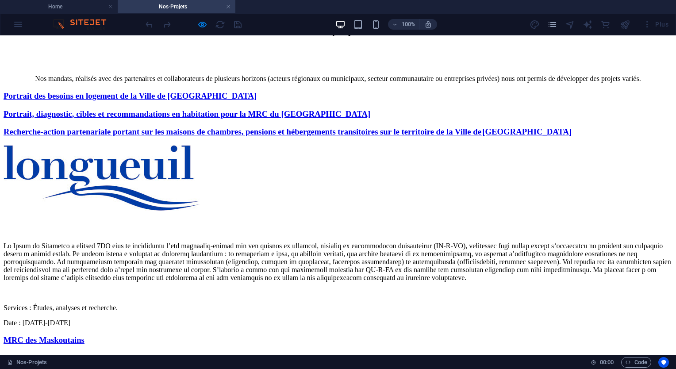
scroll to position [0, 0]
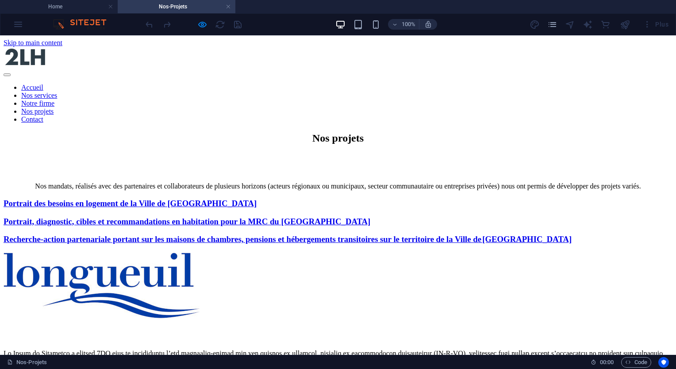
click at [231, 6] on h4 "Nos-Projets" at bounding box center [177, 7] width 118 height 10
click at [229, 6] on link at bounding box center [228, 7] width 5 height 8
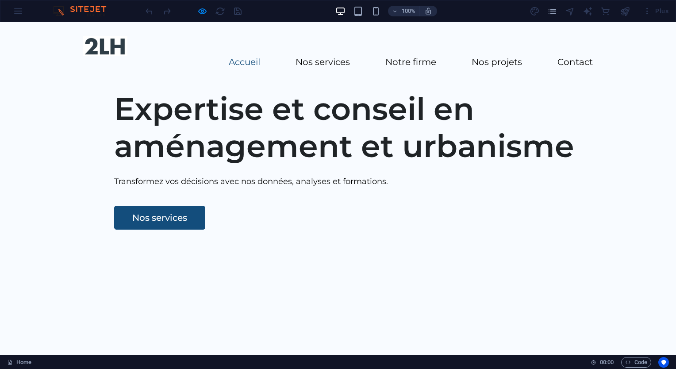
click at [533, 11] on div "Plus" at bounding box center [600, 11] width 142 height 14
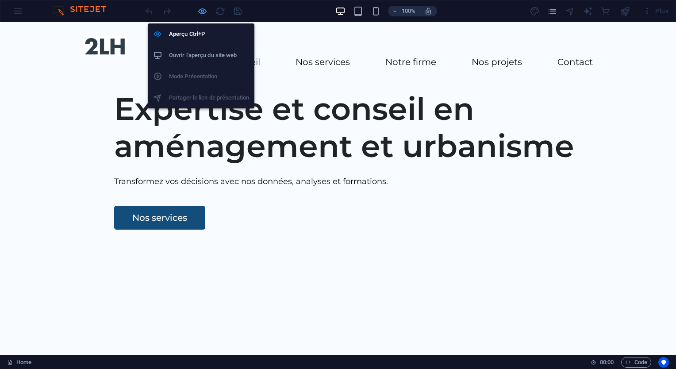
click at [203, 11] on icon "button" at bounding box center [202, 11] width 10 height 10
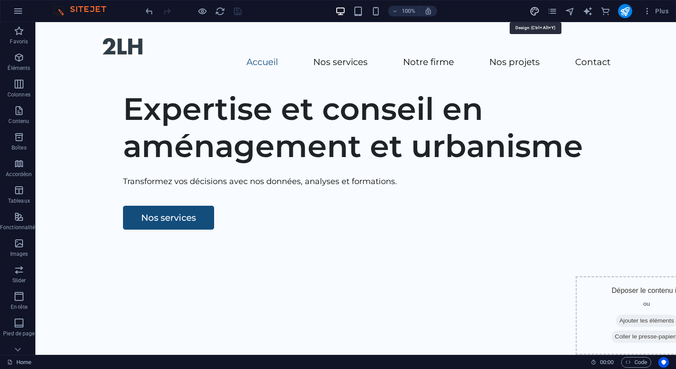
click at [533, 9] on icon "design" at bounding box center [534, 11] width 10 height 10
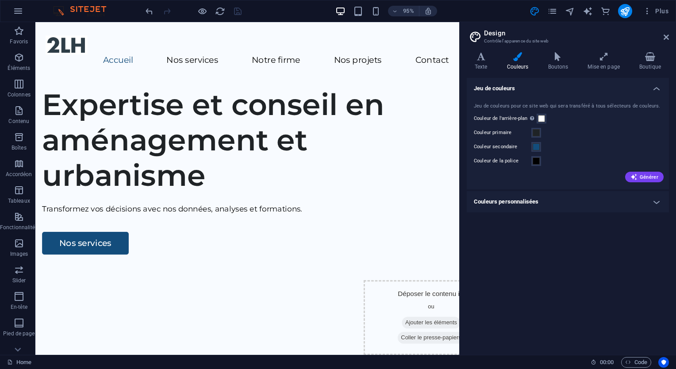
click at [516, 61] on icon at bounding box center [518, 56] width 38 height 9
click at [535, 147] on span at bounding box center [535, 146] width 7 height 7
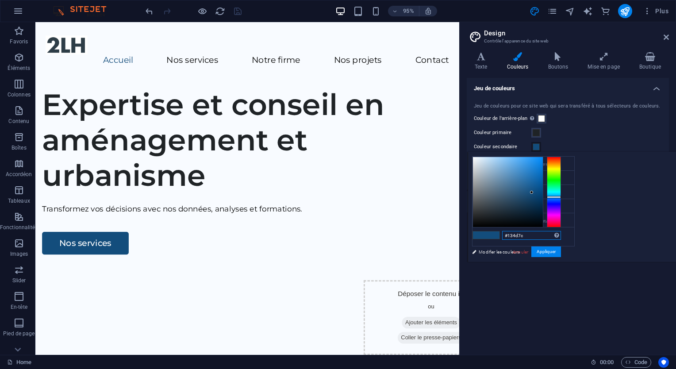
click at [561, 233] on input "#134d7c" at bounding box center [531, 235] width 59 height 9
paste input "2E3C47"
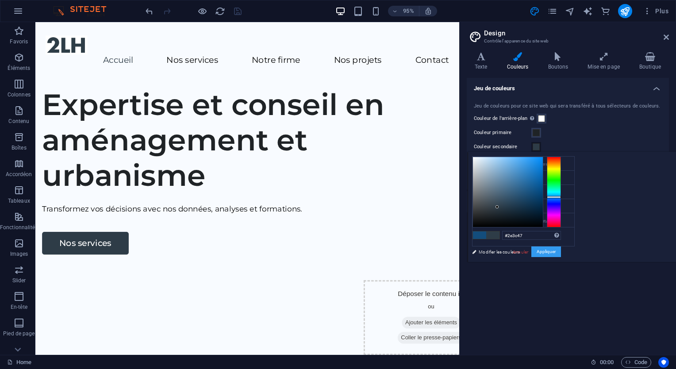
click at [561, 250] on button "Appliquer" at bounding box center [546, 251] width 30 height 11
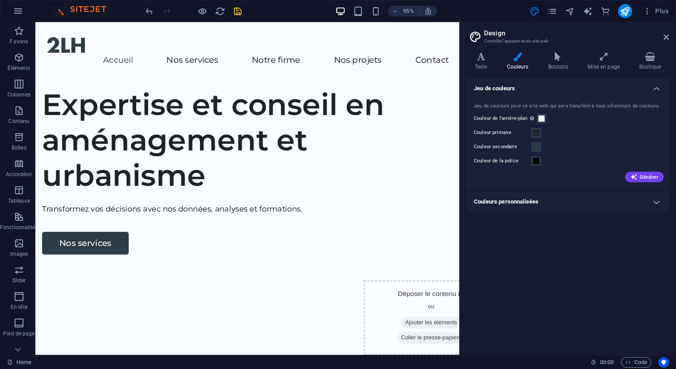
click at [565, 133] on div "Couleur primaire" at bounding box center [568, 132] width 188 height 11
click at [535, 146] on span at bounding box center [535, 146] width 7 height 7
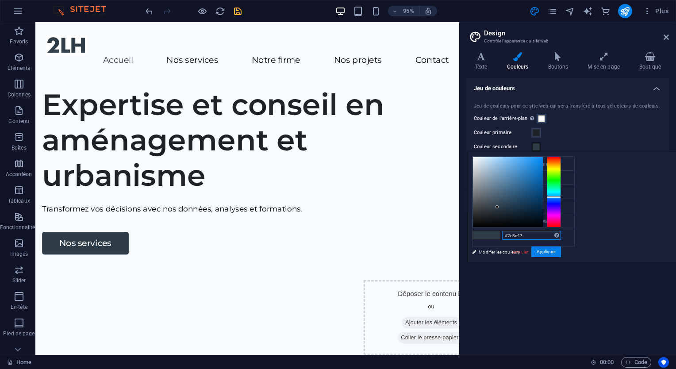
click at [561, 232] on input "#2e3c47" at bounding box center [531, 235] width 59 height 9
paste input "EB8B58"
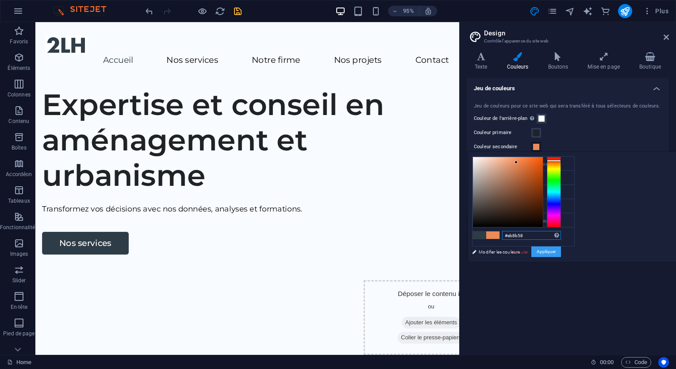
type input "#eb8b58"
click at [561, 251] on button "Appliquer" at bounding box center [546, 251] width 30 height 11
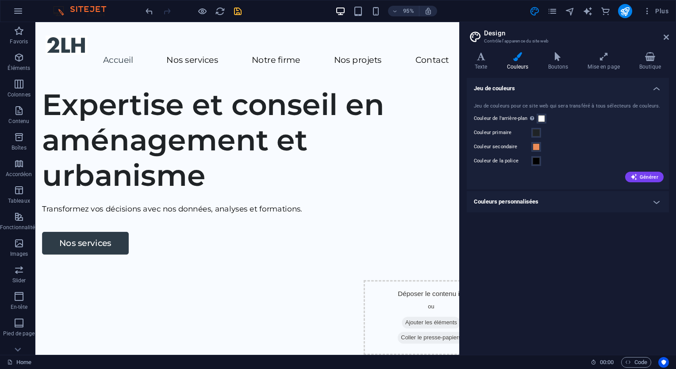
click at [581, 128] on div "Couleur primaire" at bounding box center [568, 132] width 188 height 11
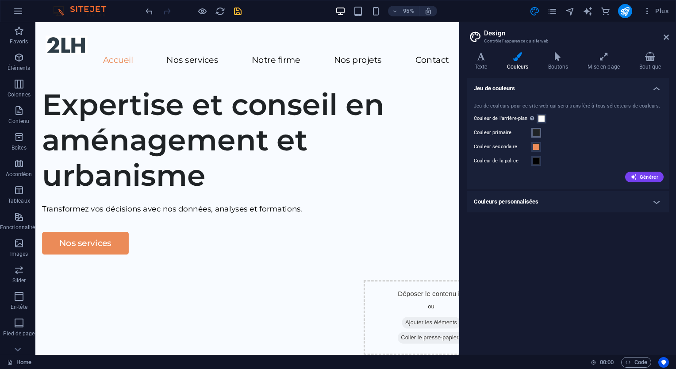
click at [534, 130] on span at bounding box center [535, 132] width 7 height 7
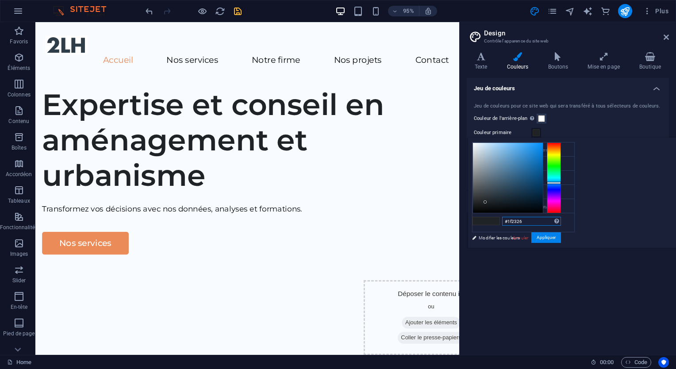
click at [561, 220] on input "#1f2326" at bounding box center [531, 221] width 59 height 9
paste input "2E3C47"
type input "#2e3c47"
click at [561, 238] on button "Appliquer" at bounding box center [546, 237] width 30 height 11
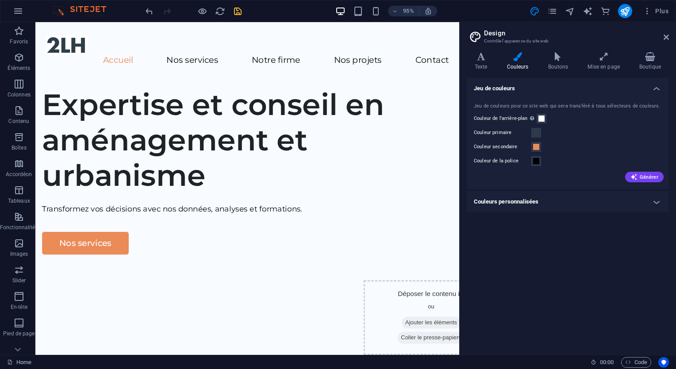
click at [588, 134] on div "Couleur primaire" at bounding box center [568, 132] width 188 height 11
drag, startPoint x: 552, startPoint y: 131, endPoint x: 539, endPoint y: 117, distance: 18.5
click at [539, 117] on div "Jeu de couleurs pour ce site web qui sera transféré à tous sélecteurs de couleu…" at bounding box center [568, 142] width 206 height 96
click at [539, 117] on span at bounding box center [541, 118] width 7 height 7
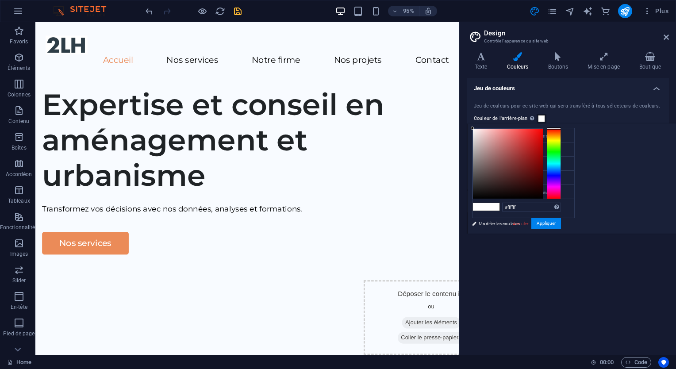
click at [516, 61] on icon at bounding box center [518, 56] width 38 height 9
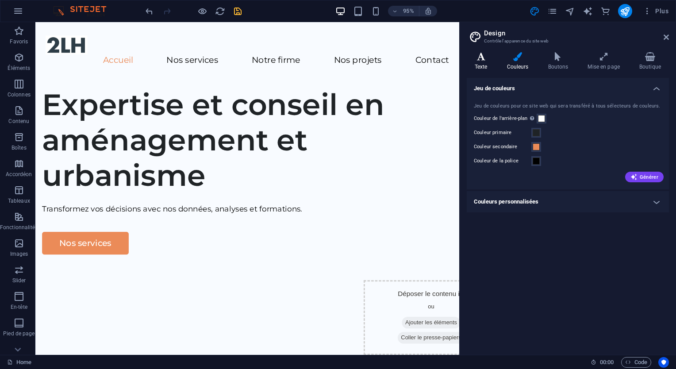
click at [481, 61] on h4 "Texte" at bounding box center [482, 61] width 32 height 19
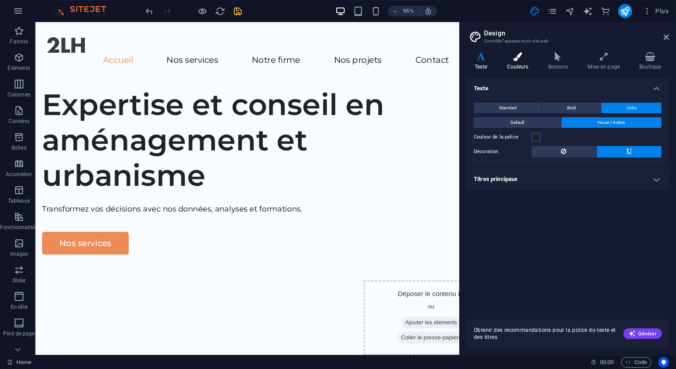
click at [513, 62] on h4 "Couleurs" at bounding box center [519, 61] width 41 height 19
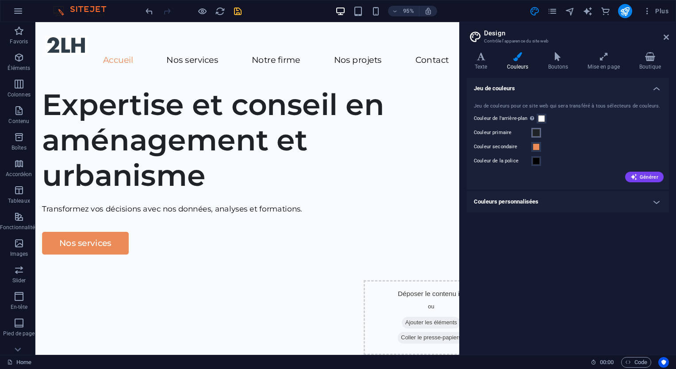
click at [531, 130] on button "Couleur primaire" at bounding box center [536, 133] width 10 height 10
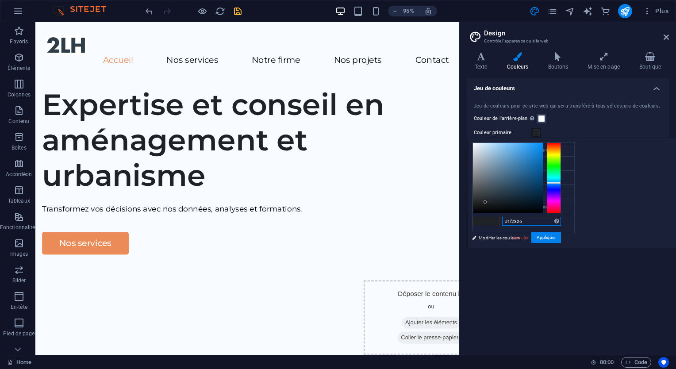
click at [515, 222] on input "#1f2326" at bounding box center [531, 221] width 59 height 9
click at [479, 62] on h4 "Texte" at bounding box center [482, 61] width 32 height 19
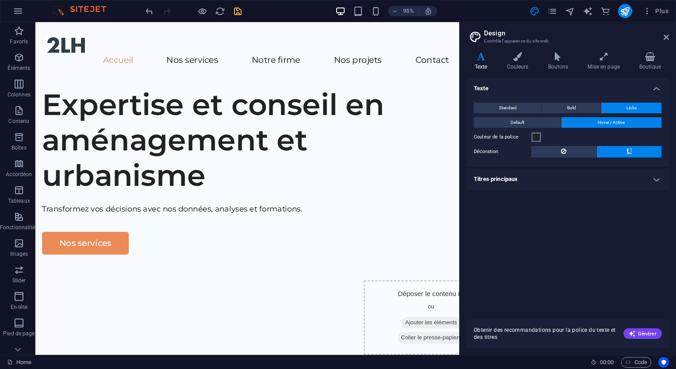
click at [536, 135] on span at bounding box center [535, 137] width 7 height 7
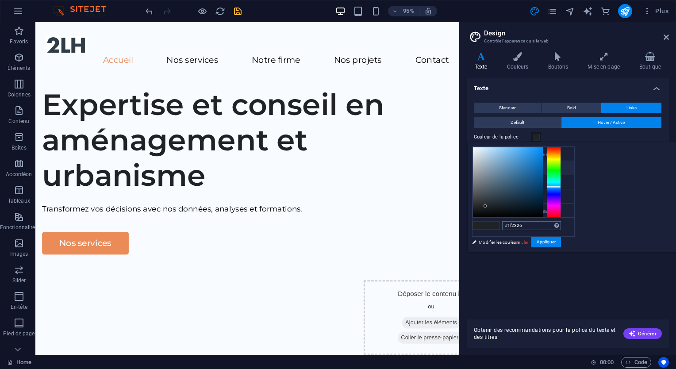
click at [565, 224] on div "#1f2326 Formats pris en charge #0852ed rgb(8, 82, 237) rgba(8, 82, 237, 90%) hs…" at bounding box center [516, 261] width 98 height 238
click at [561, 224] on input "#1f2326" at bounding box center [531, 225] width 59 height 9
click at [561, 243] on button "Appliquer" at bounding box center [546, 242] width 30 height 11
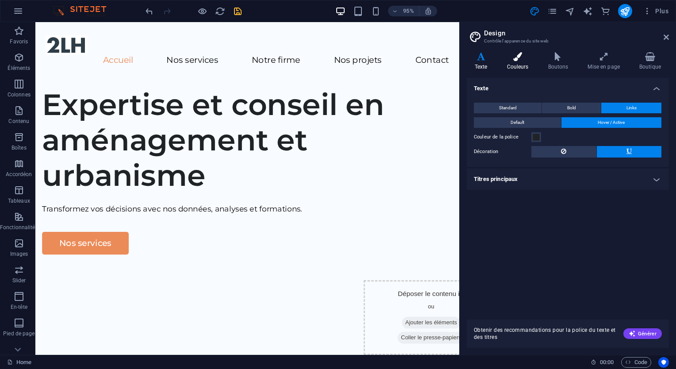
click at [518, 62] on h4 "Couleurs" at bounding box center [519, 61] width 41 height 19
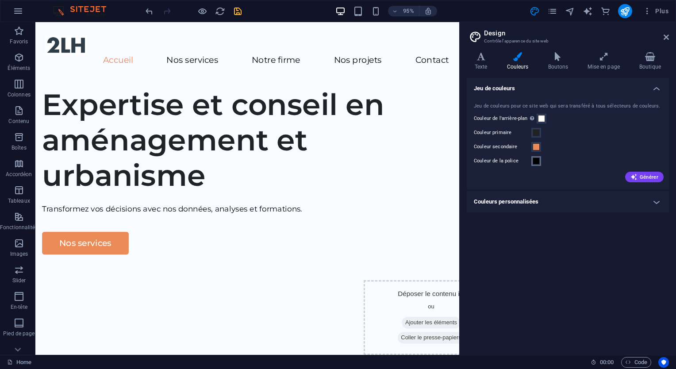
click at [536, 163] on span at bounding box center [535, 160] width 7 height 7
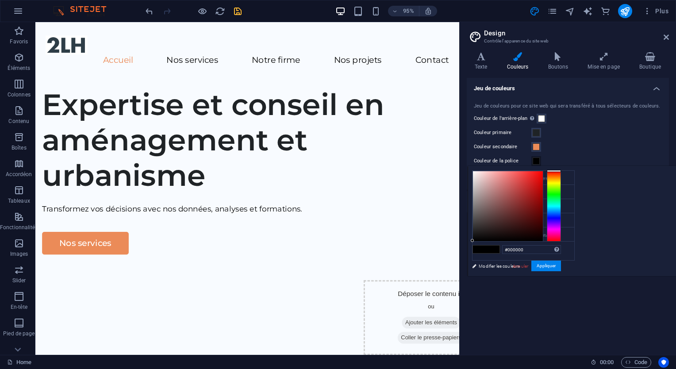
click at [539, 164] on button "Couleur de la police" at bounding box center [536, 161] width 10 height 10
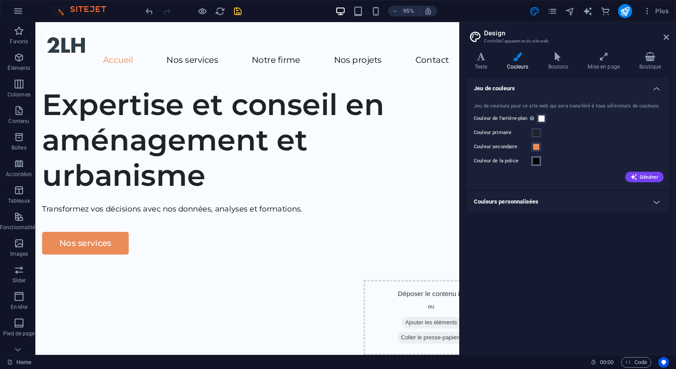
click at [539, 164] on button "Couleur de la police" at bounding box center [536, 161] width 10 height 10
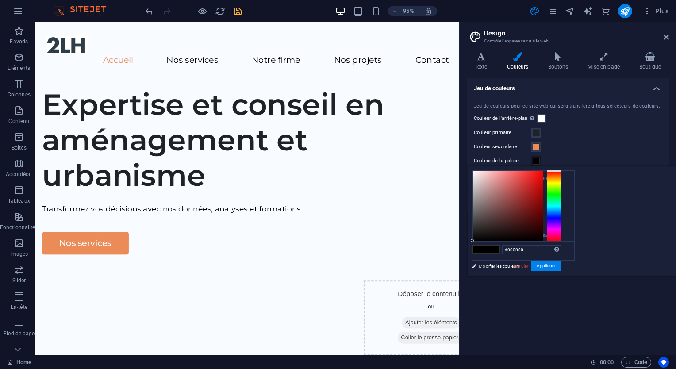
click at [534, 162] on span at bounding box center [535, 160] width 7 height 7
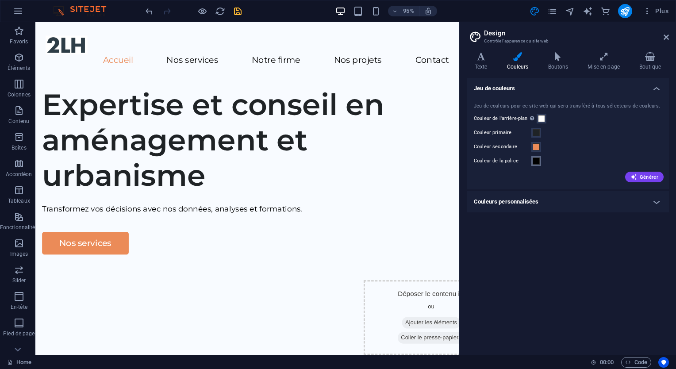
click at [535, 162] on span at bounding box center [535, 160] width 7 height 7
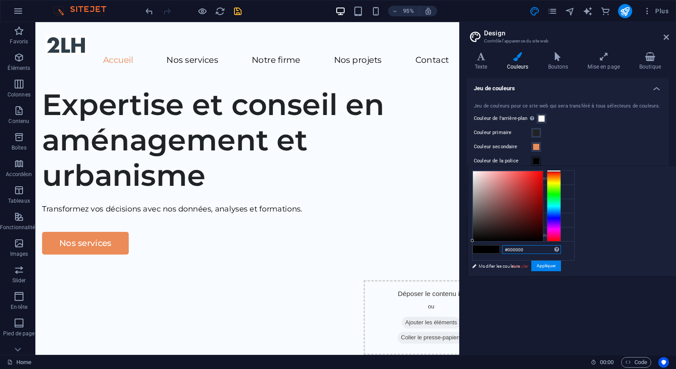
click at [514, 248] on input "#000000" at bounding box center [531, 249] width 59 height 9
paste input "A1A3A6"
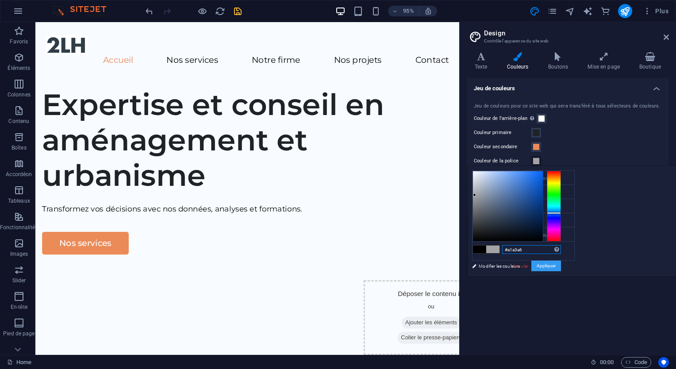
type input "#a1a3a6"
click at [548, 267] on button "Appliquer" at bounding box center [546, 265] width 30 height 11
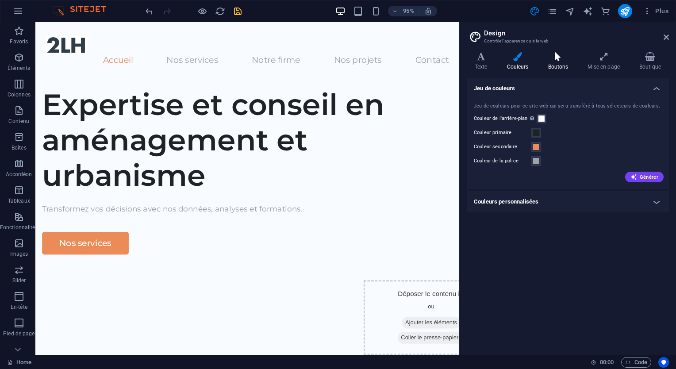
click at [557, 61] on h4 "Boutons" at bounding box center [560, 61] width 40 height 19
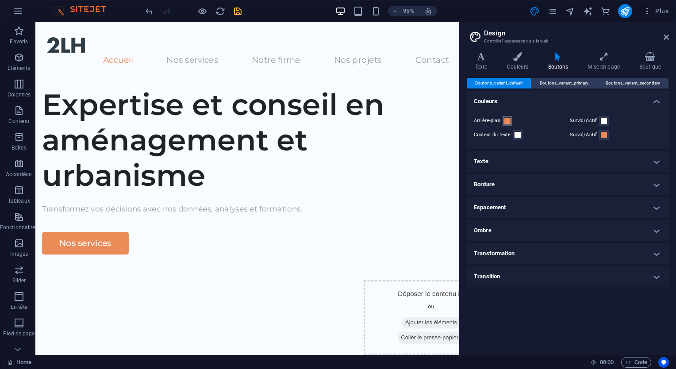
click at [505, 120] on span at bounding box center [507, 120] width 7 height 7
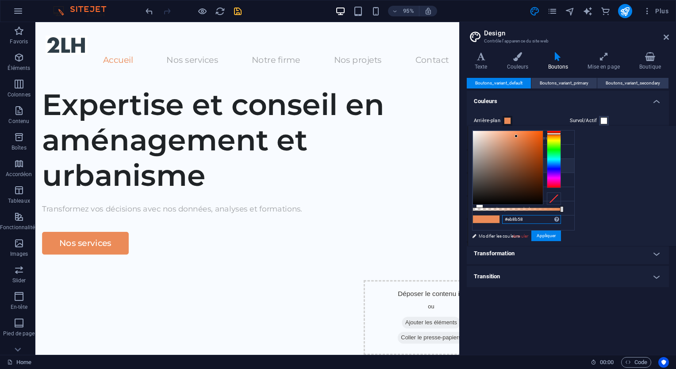
click at [561, 222] on input "#eb8b58" at bounding box center [531, 219] width 59 height 9
paste input "2E3C47"
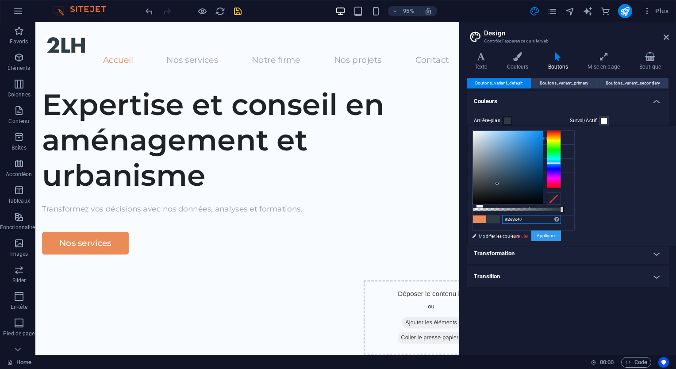
type input "#2e3c47"
click at [561, 235] on button "Appliquer" at bounding box center [546, 235] width 30 height 11
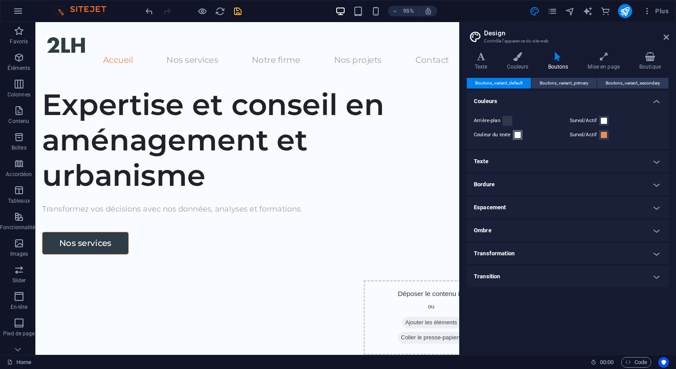
click at [517, 135] on span at bounding box center [517, 134] width 7 height 7
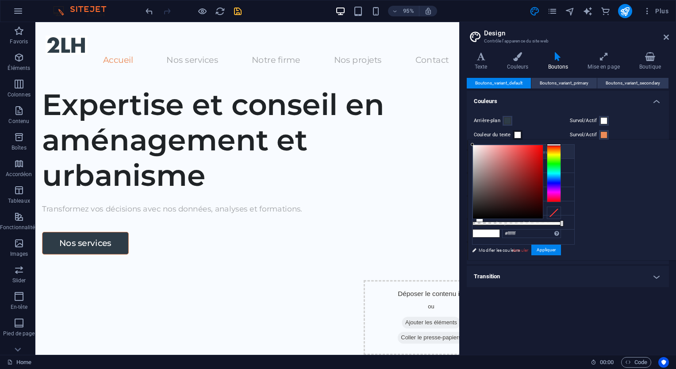
click at [517, 135] on span at bounding box center [517, 134] width 7 height 7
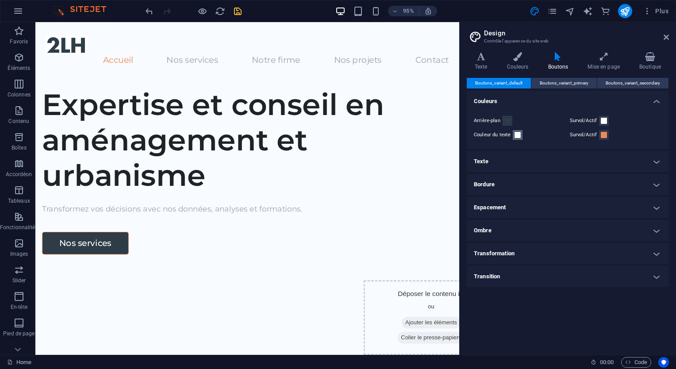
click at [517, 136] on span at bounding box center [517, 134] width 7 height 7
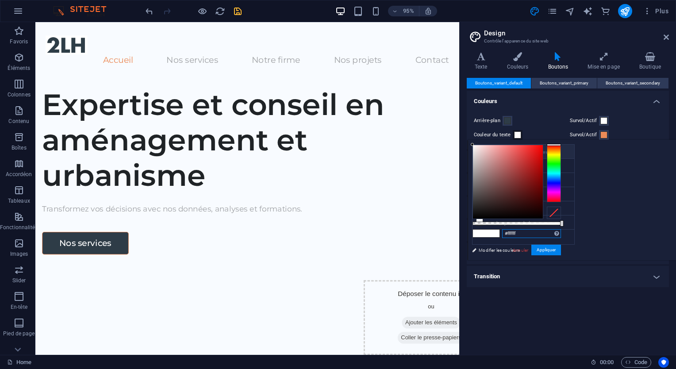
click at [561, 233] on input "#ffffff" at bounding box center [531, 233] width 59 height 9
paste input "A1A3A6"
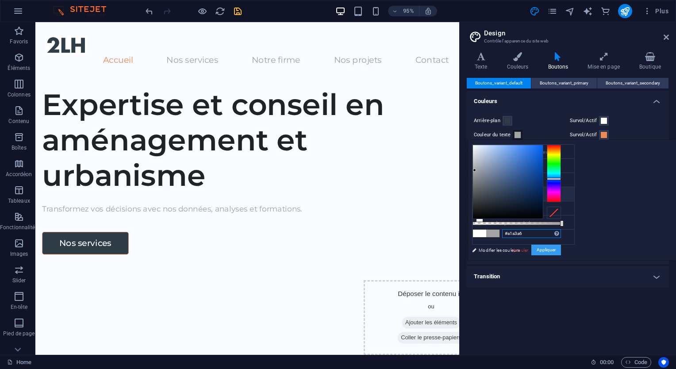
type input "#a1a3a6"
click at [561, 248] on button "Appliquer" at bounding box center [546, 250] width 30 height 11
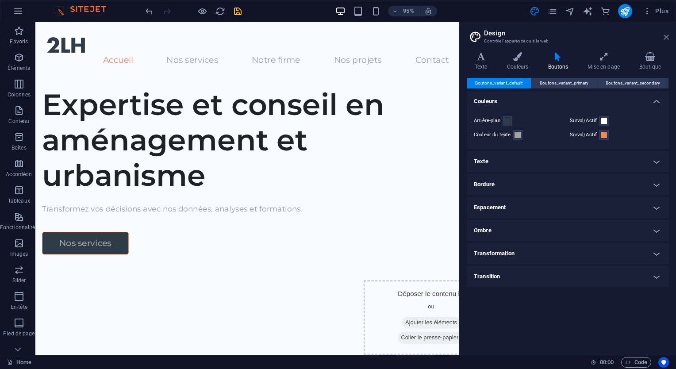
click at [664, 36] on icon at bounding box center [665, 37] width 5 height 7
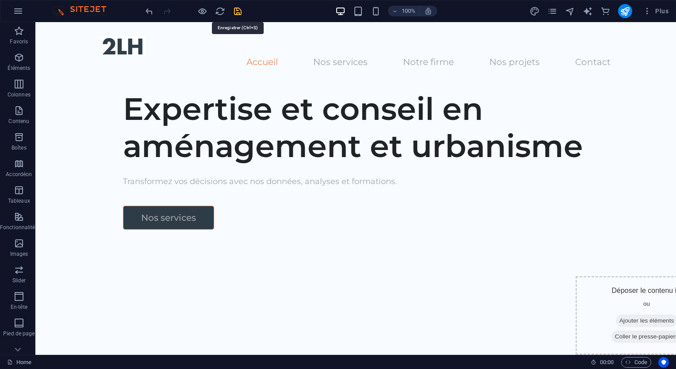
click at [236, 8] on icon "save" at bounding box center [238, 11] width 10 height 10
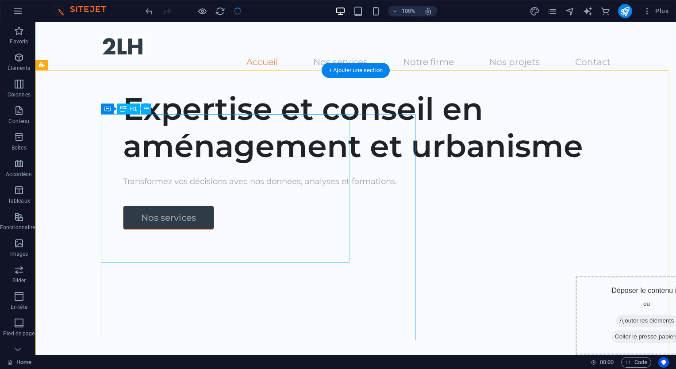
scroll to position [122, 0]
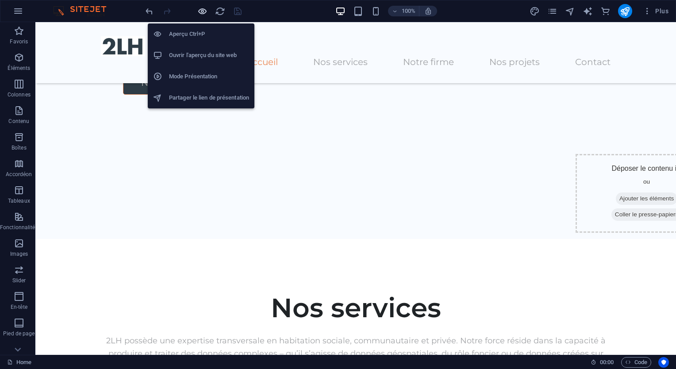
click at [202, 9] on icon "button" at bounding box center [202, 11] width 10 height 10
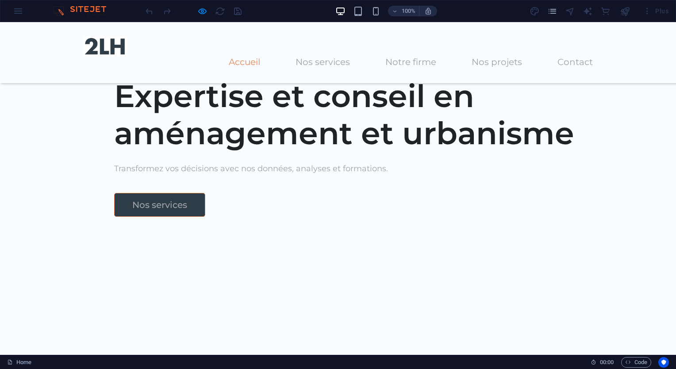
scroll to position [248, 0]
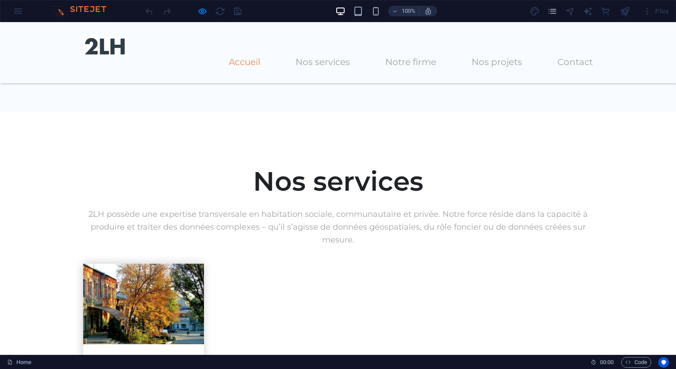
click at [531, 10] on div "Plus" at bounding box center [600, 11] width 142 height 14
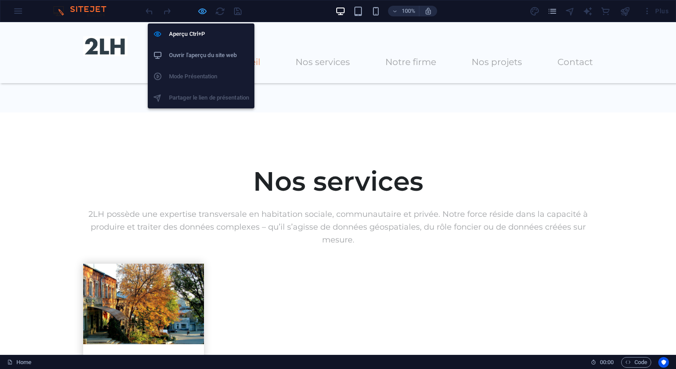
click at [204, 11] on icon "button" at bounding box center [202, 11] width 10 height 10
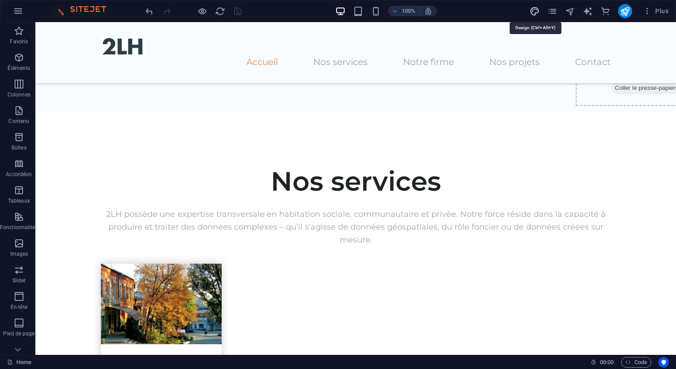
click at [538, 12] on icon "design" at bounding box center [534, 11] width 10 height 10
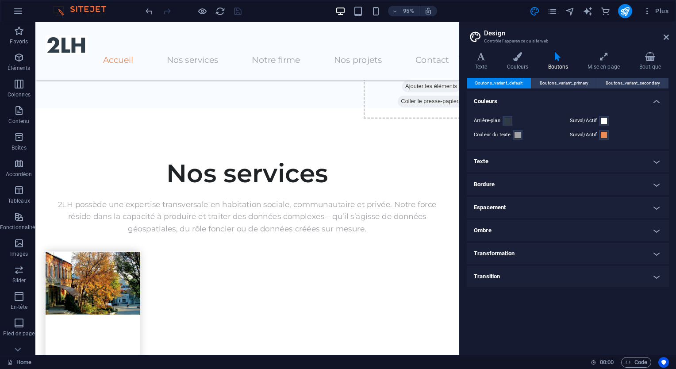
click at [562, 57] on icon at bounding box center [558, 56] width 36 height 9
click at [517, 135] on span at bounding box center [517, 134] width 7 height 7
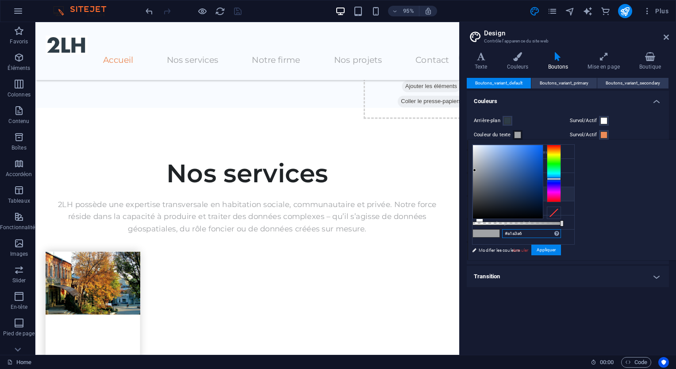
drag, startPoint x: 527, startPoint y: 232, endPoint x: 577, endPoint y: 114, distance: 128.0
click at [577, 114] on body "2LH Home Favoris Éléments Colonnes Contenu Boîtes Accordéon Tableaux Fonctionna…" at bounding box center [338, 184] width 676 height 369
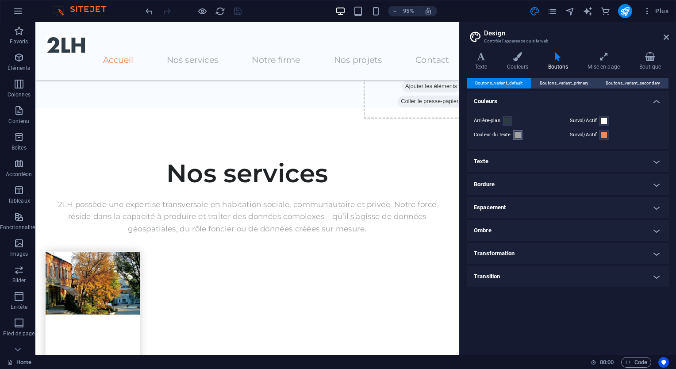
click at [519, 133] on span at bounding box center [517, 134] width 7 height 7
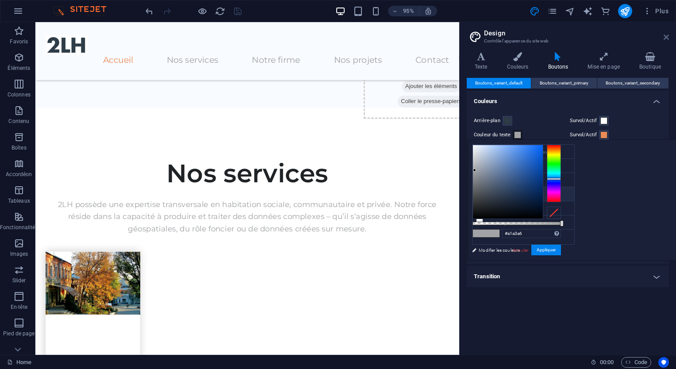
click at [665, 36] on icon at bounding box center [665, 37] width 5 height 7
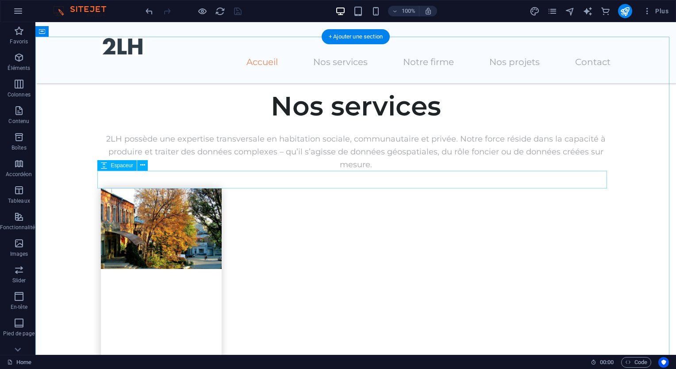
scroll to position [324, 0]
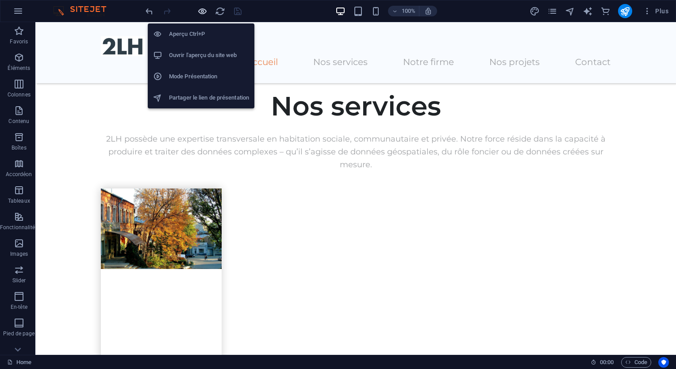
click at [200, 9] on icon "button" at bounding box center [202, 11] width 10 height 10
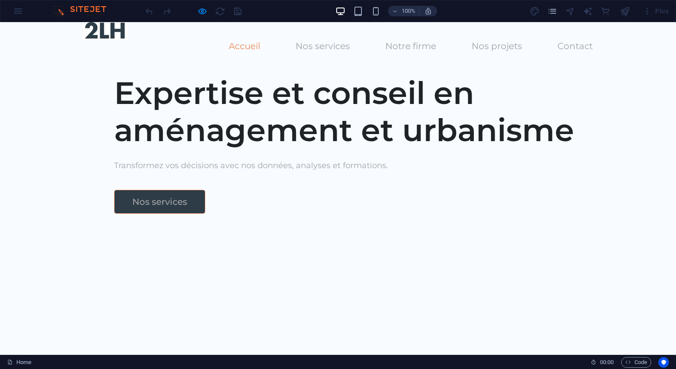
scroll to position [0, 0]
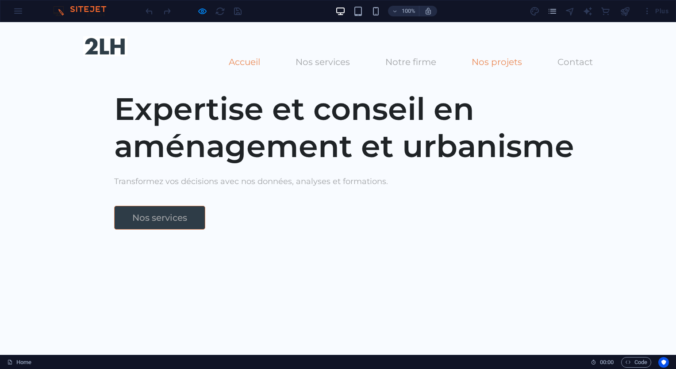
click at [490, 57] on link "Nos projets" at bounding box center [496, 61] width 50 height 9
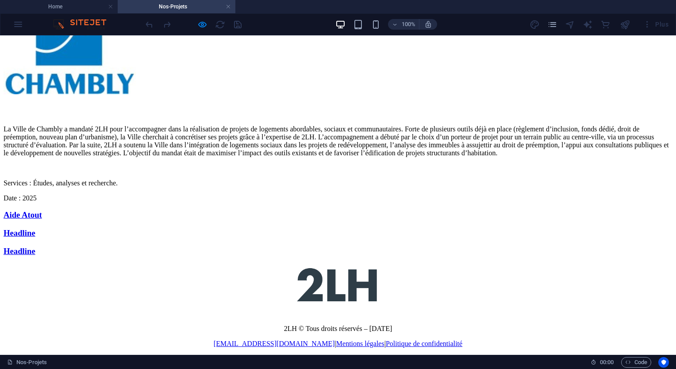
scroll to position [1973, 0]
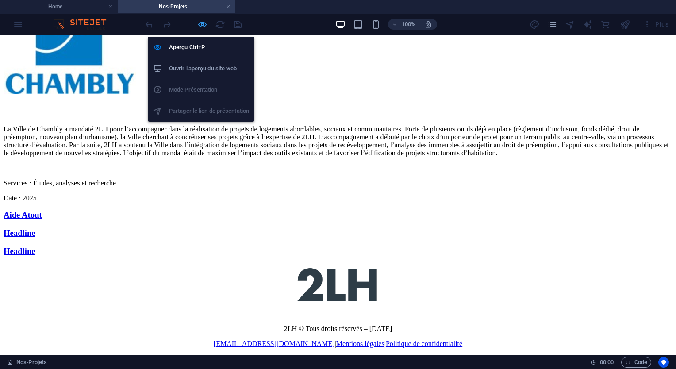
click at [201, 22] on icon "button" at bounding box center [202, 24] width 10 height 10
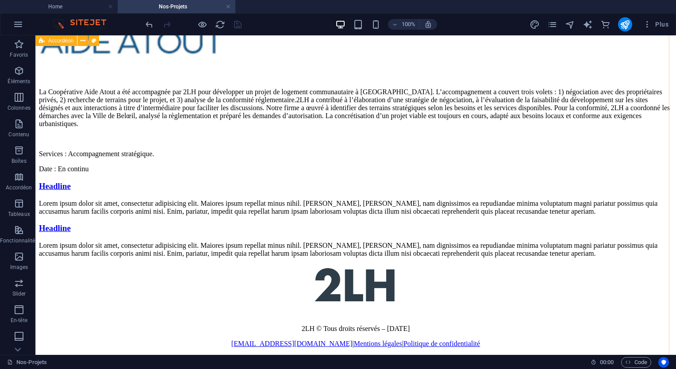
scroll to position [2177, 0]
click at [148, 151] on icon at bounding box center [148, 152] width 5 height 9
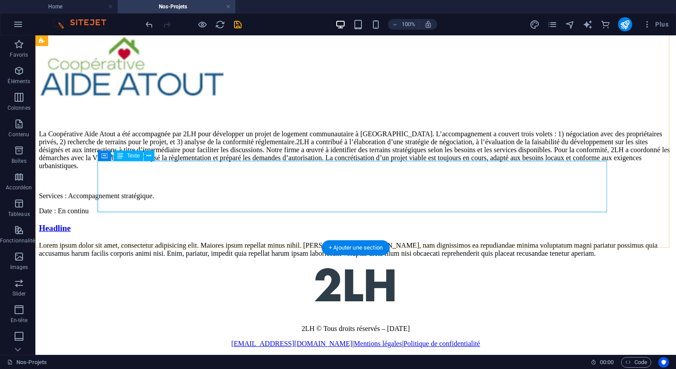
scroll to position [2206, 0]
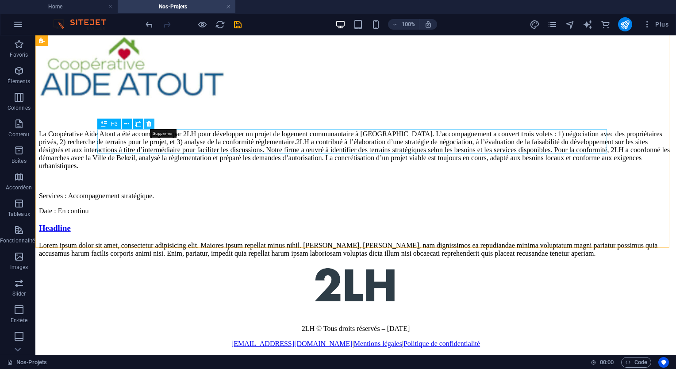
click at [147, 123] on icon at bounding box center [148, 123] width 5 height 9
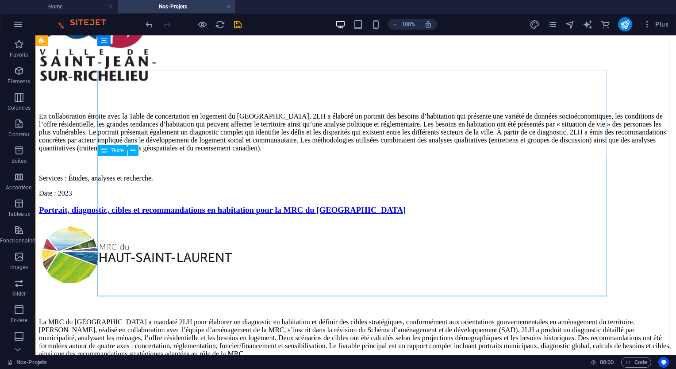
scroll to position [0, 0]
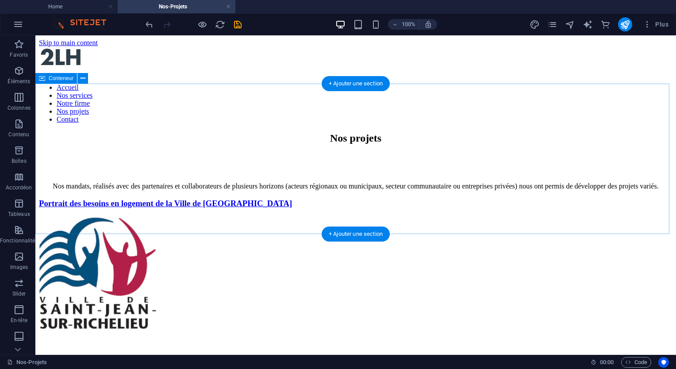
click at [64, 190] on div "Nos projets Nos mandats, réalisés avec des partenaires et collaborateurs de plu…" at bounding box center [355, 161] width 633 height 58
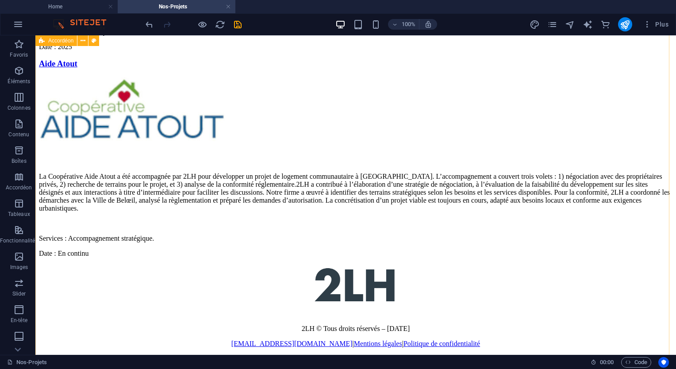
scroll to position [1906, 0]
click at [239, 26] on icon "save" at bounding box center [238, 24] width 10 height 10
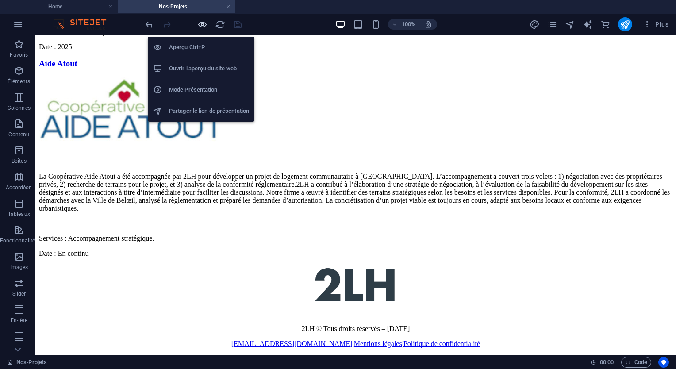
click at [200, 21] on icon "button" at bounding box center [202, 24] width 10 height 10
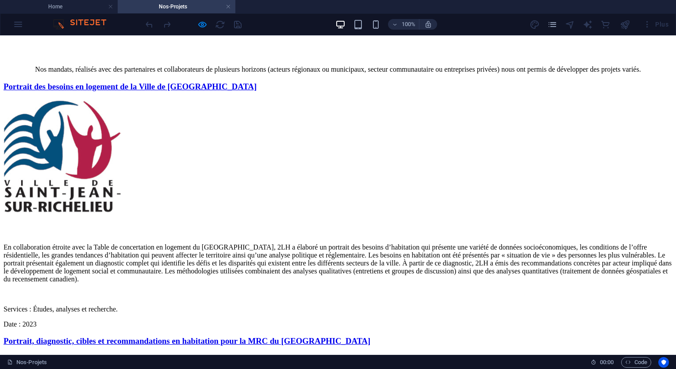
scroll to position [0, 0]
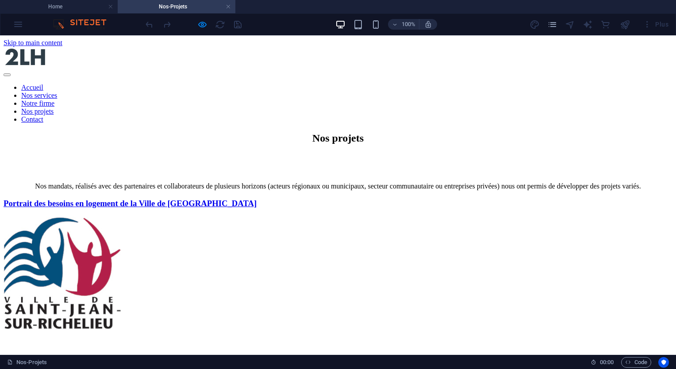
click at [535, 22] on div "Plus" at bounding box center [600, 24] width 142 height 14
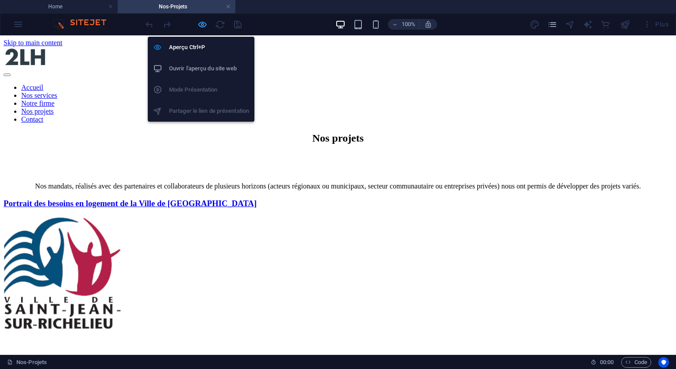
click at [200, 25] on icon "button" at bounding box center [202, 24] width 10 height 10
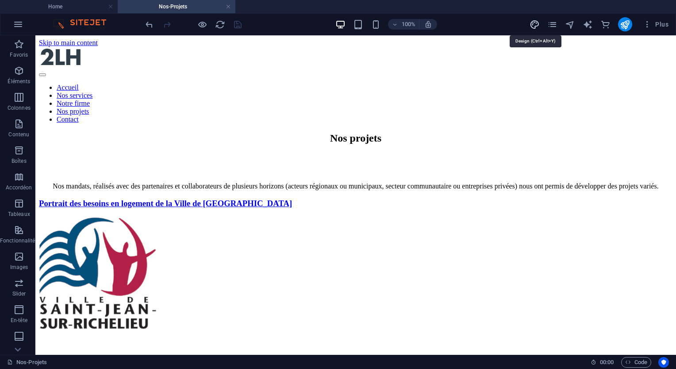
click at [534, 23] on icon "design" at bounding box center [534, 24] width 10 height 10
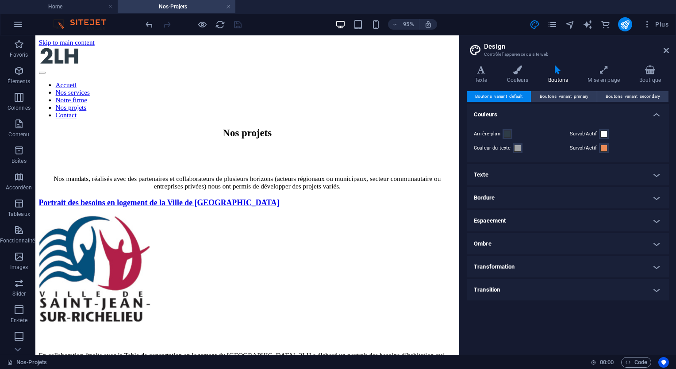
click at [554, 76] on h4 "Boutons" at bounding box center [560, 74] width 40 height 19
click at [601, 66] on icon at bounding box center [603, 69] width 48 height 9
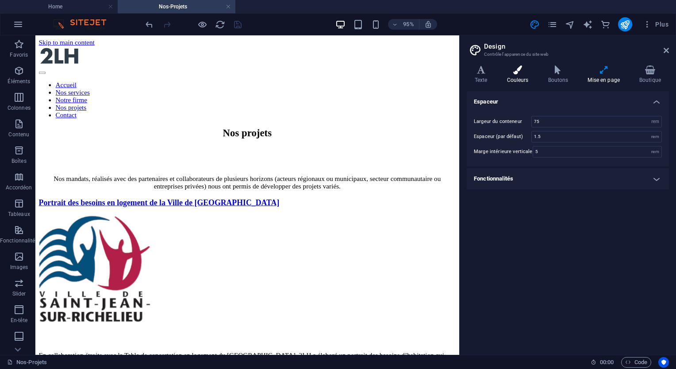
click at [513, 74] on icon at bounding box center [518, 69] width 38 height 9
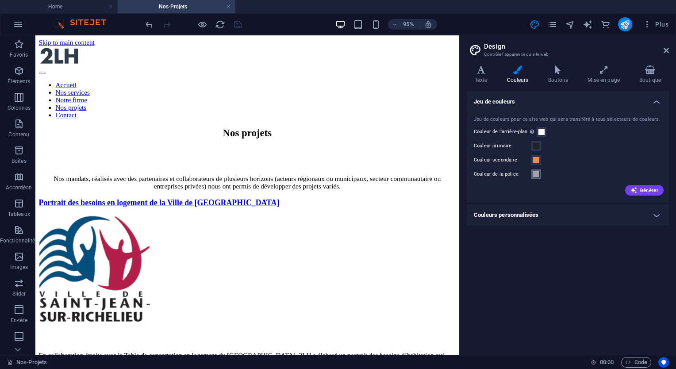
click at [536, 174] on span at bounding box center [535, 174] width 7 height 7
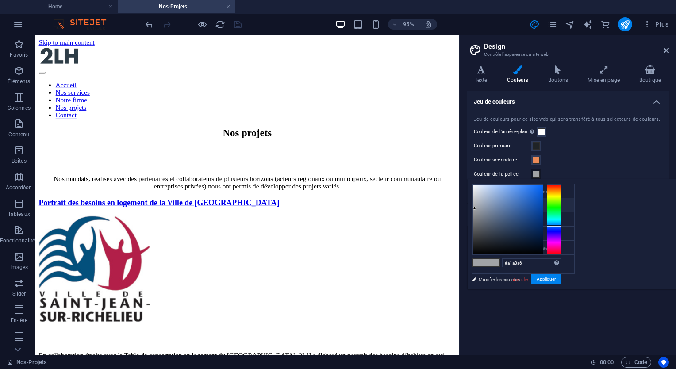
click at [494, 206] on li "Couleur primaire #1f2326" at bounding box center [523, 205] width 102 height 14
type input "#1f2326"
click at [561, 278] on button "Appliquer" at bounding box center [546, 279] width 30 height 11
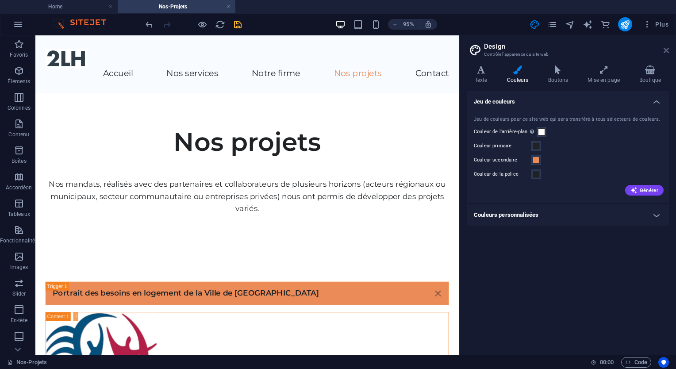
click at [663, 50] on icon at bounding box center [665, 50] width 5 height 7
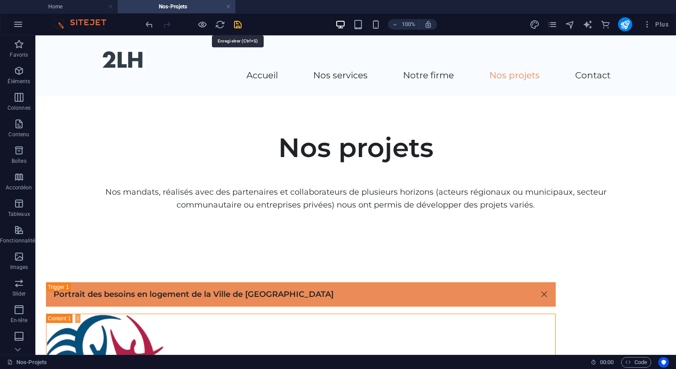
click at [237, 22] on icon "save" at bounding box center [238, 24] width 10 height 10
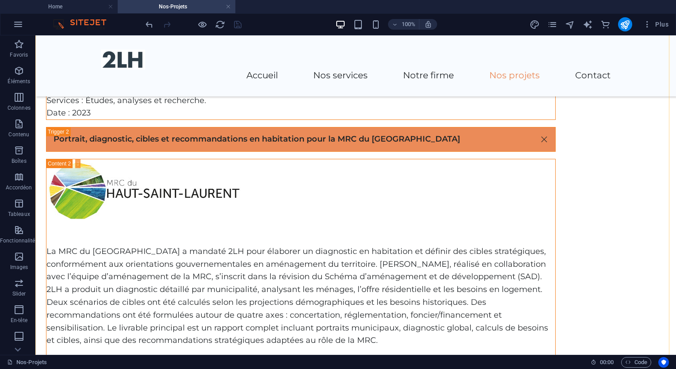
scroll to position [458, 0]
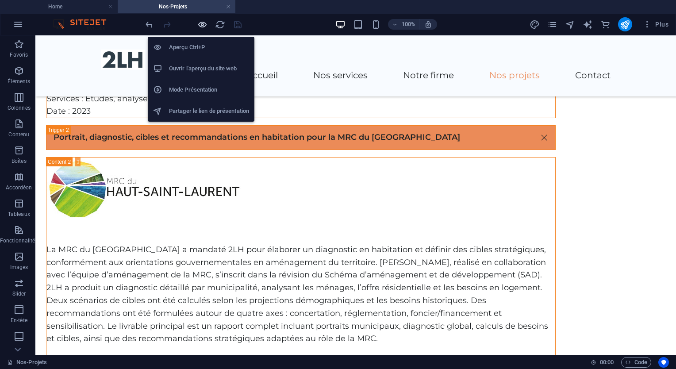
click at [200, 23] on icon "button" at bounding box center [202, 24] width 10 height 10
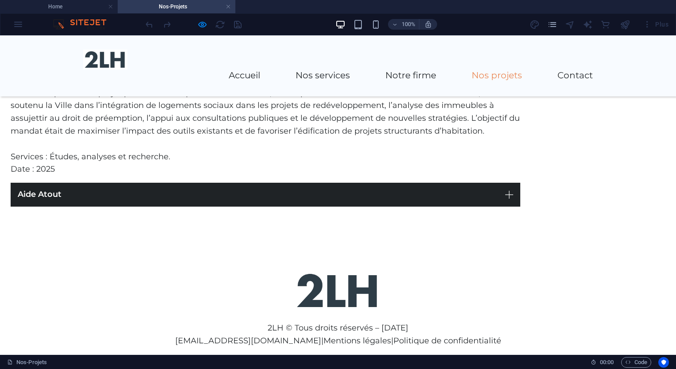
scroll to position [1911, 0]
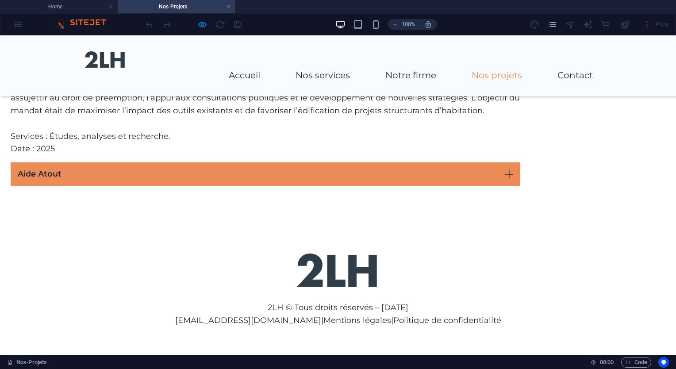
click at [140, 167] on link "Aide Atout" at bounding box center [265, 174] width 509 height 24
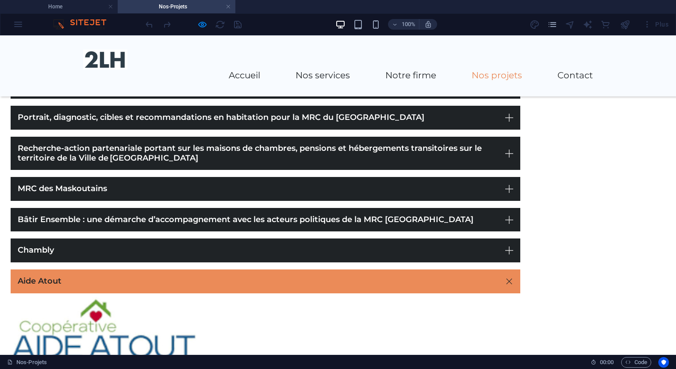
scroll to position [203, 0]
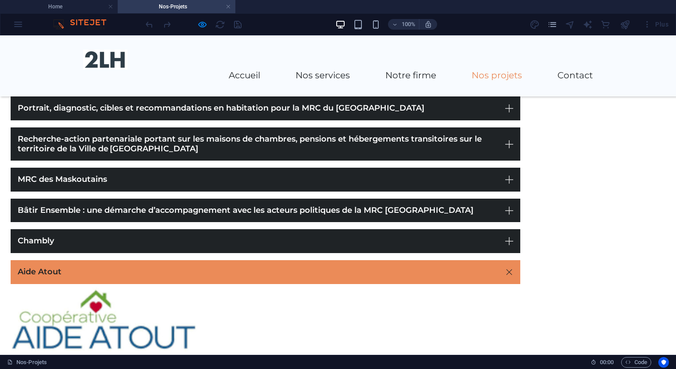
click at [63, 257] on div "Portrait des besoins en logement de la Ville de [GEOGRAPHIC_DATA] Services : Ét…" at bounding box center [338, 290] width 676 height 519
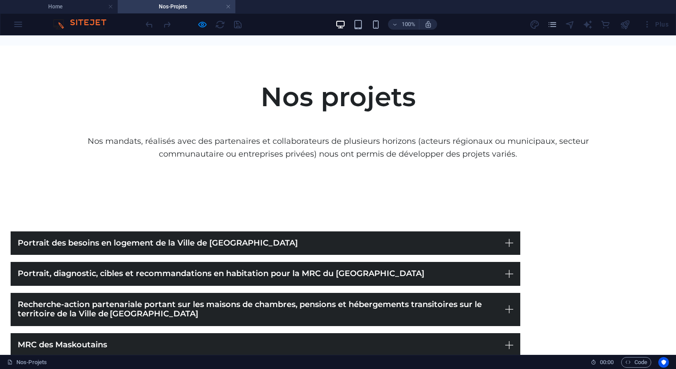
scroll to position [0, 0]
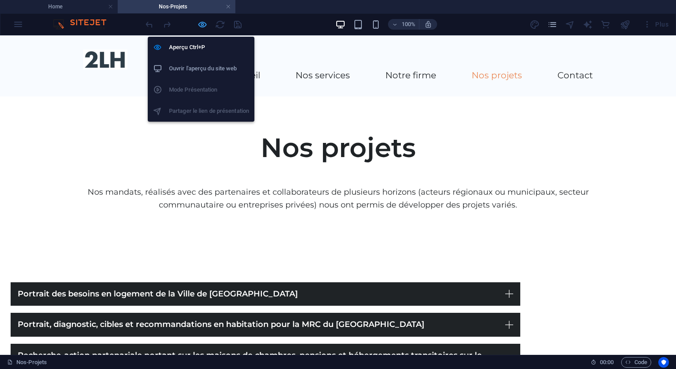
click at [206, 20] on icon "button" at bounding box center [202, 24] width 10 height 10
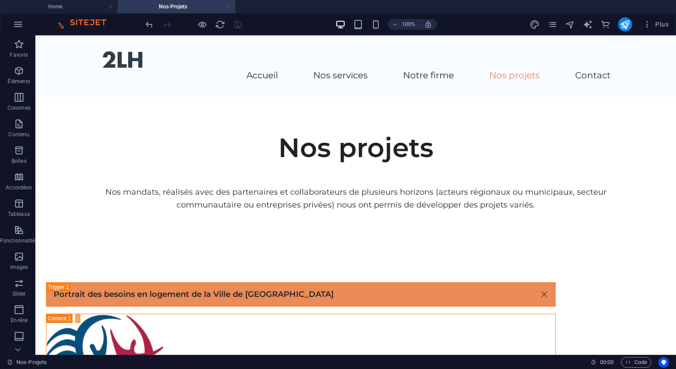
click at [226, 6] on link at bounding box center [228, 7] width 5 height 8
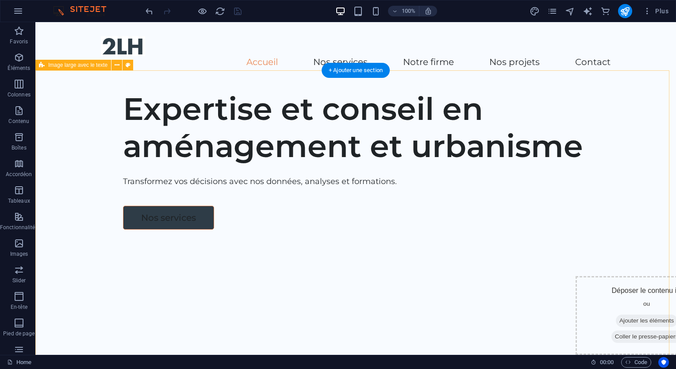
click at [499, 218] on div "Expertise et conseil en aménagement et urbanisme Transformez vos décisions avec…" at bounding box center [355, 252] width 640 height 339
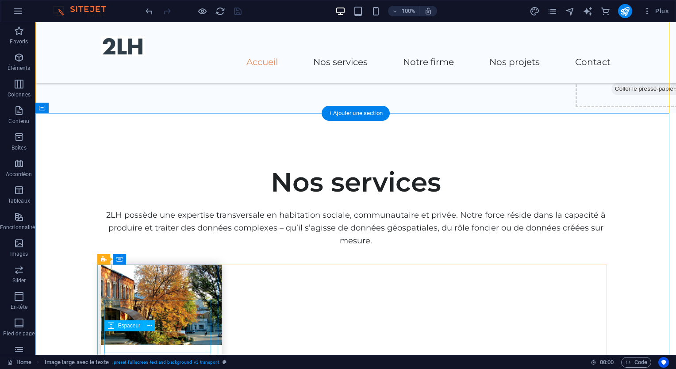
scroll to position [90, 0]
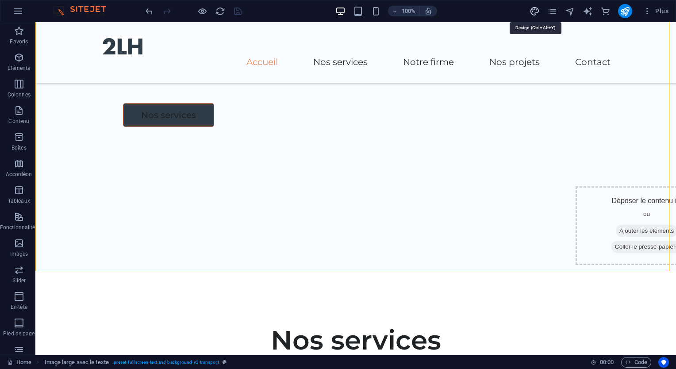
click at [535, 10] on icon "design" at bounding box center [534, 11] width 10 height 10
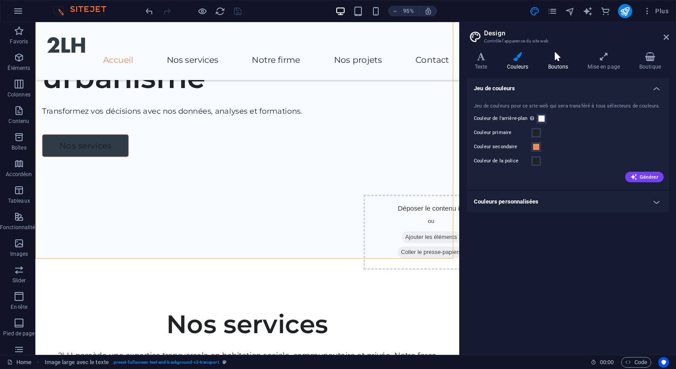
click at [558, 57] on icon at bounding box center [558, 56] width 36 height 9
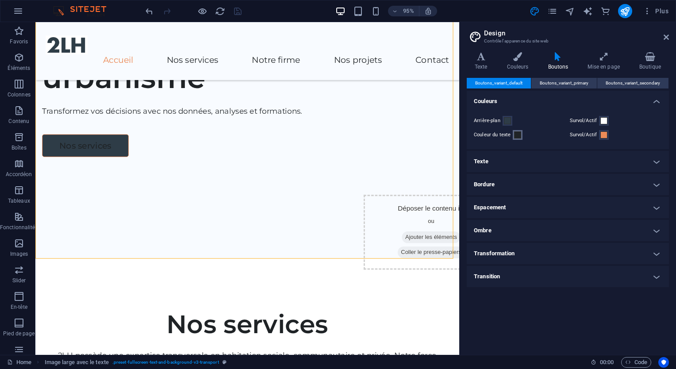
click at [518, 134] on span at bounding box center [517, 134] width 7 height 7
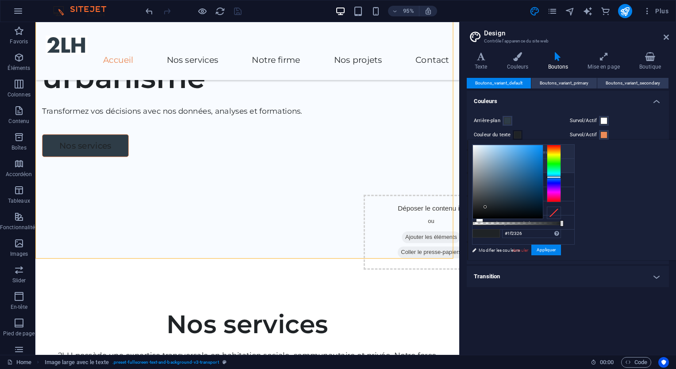
click at [510, 150] on li "Couleur de l'arrière-plan #ffffff" at bounding box center [523, 152] width 102 height 14
type input "#ffffff"
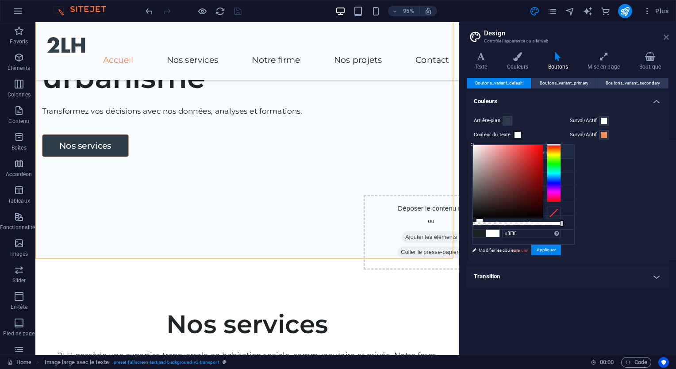
click at [667, 36] on icon at bounding box center [665, 37] width 5 height 7
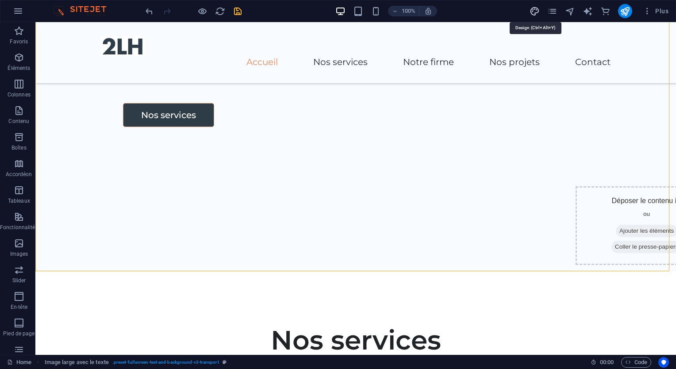
click at [534, 10] on icon "design" at bounding box center [534, 11] width 10 height 10
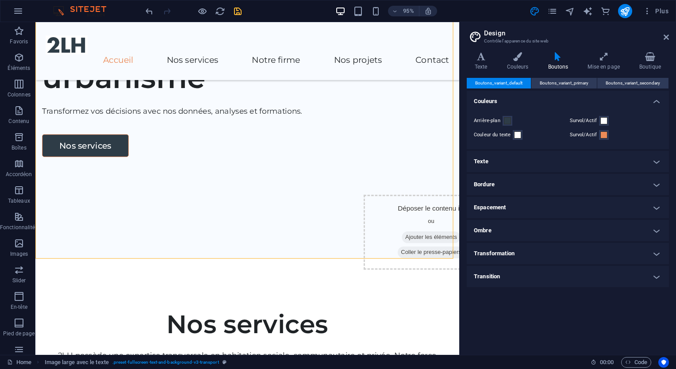
click at [560, 59] on icon at bounding box center [558, 56] width 36 height 9
click at [239, 8] on icon "save" at bounding box center [238, 11] width 10 height 10
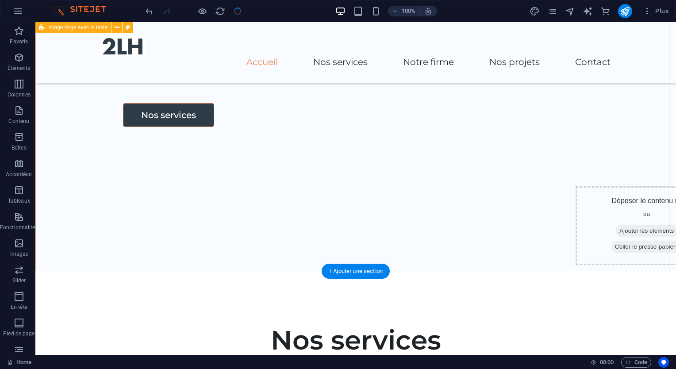
click at [78, 217] on div "Expertise et conseil en aménagement et urbanisme Transformez vos décisions avec…" at bounding box center [355, 101] width 640 height 339
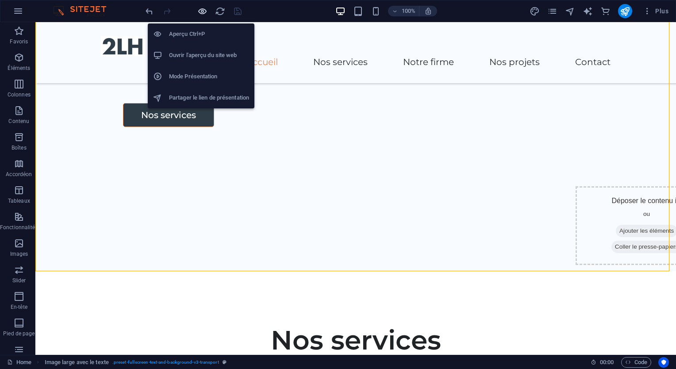
click at [204, 10] on icon "button" at bounding box center [202, 11] width 10 height 10
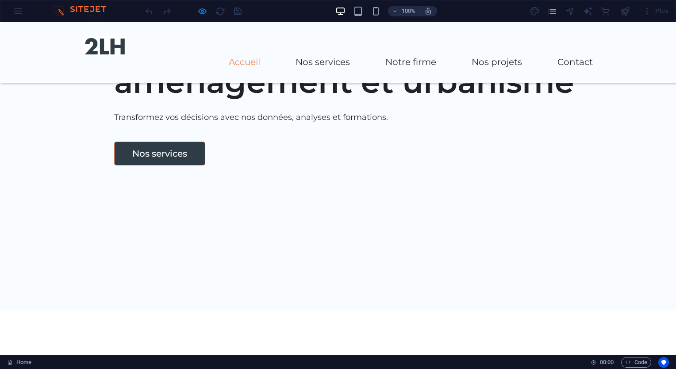
scroll to position [0, 0]
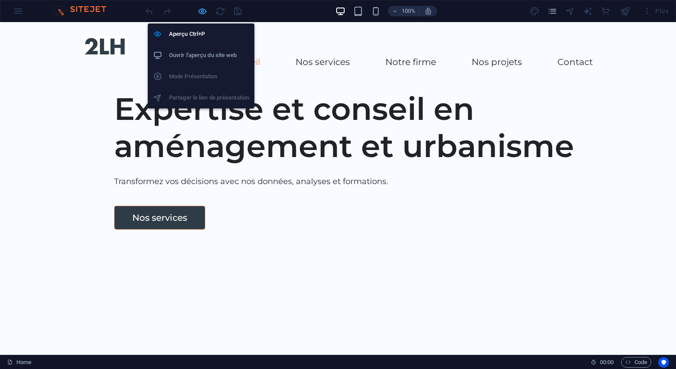
click at [200, 10] on icon "button" at bounding box center [202, 11] width 10 height 10
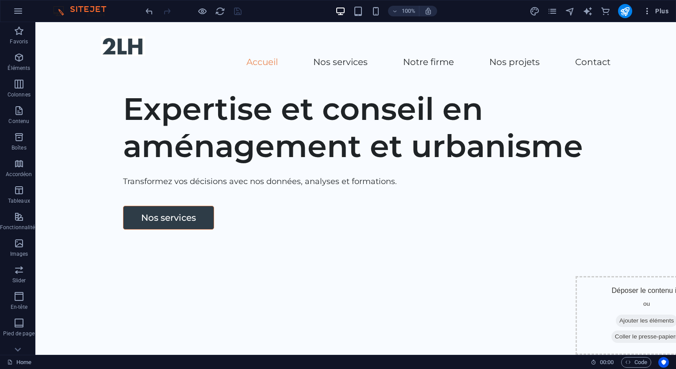
click at [643, 11] on icon "button" at bounding box center [646, 11] width 9 height 9
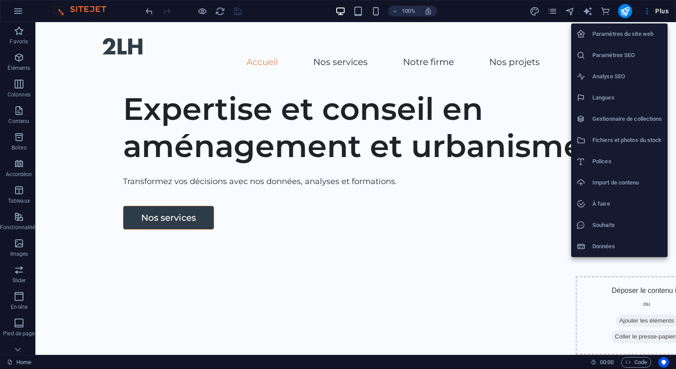
click at [461, 97] on div at bounding box center [338, 184] width 676 height 369
